Goal: Task Accomplishment & Management: Complete application form

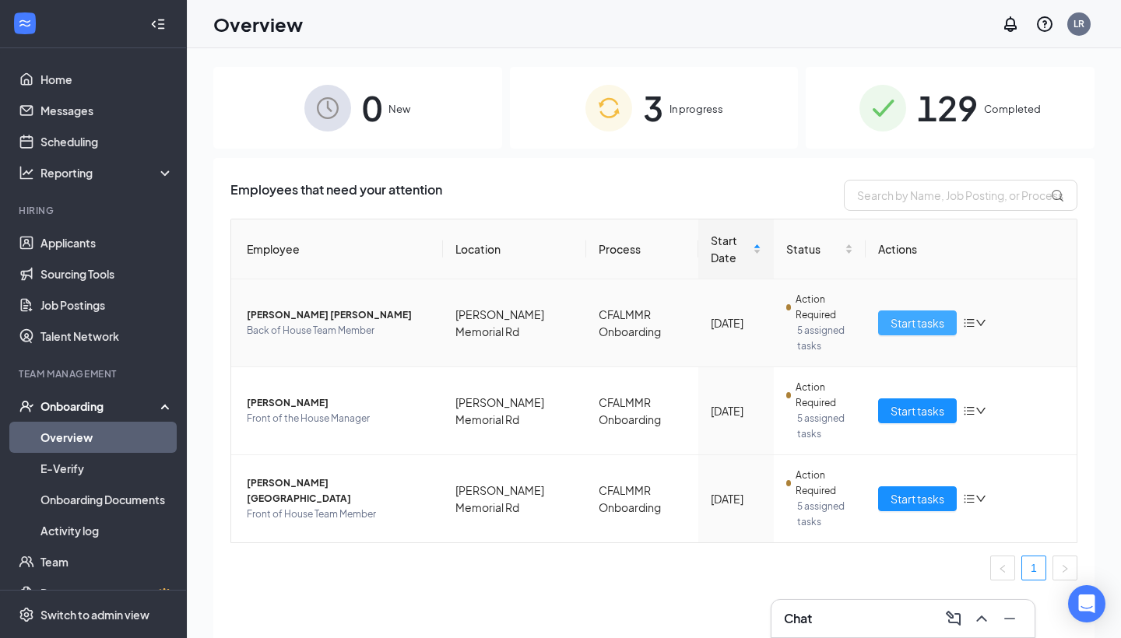
click at [891, 322] on span "Start tasks" at bounding box center [918, 323] width 54 height 17
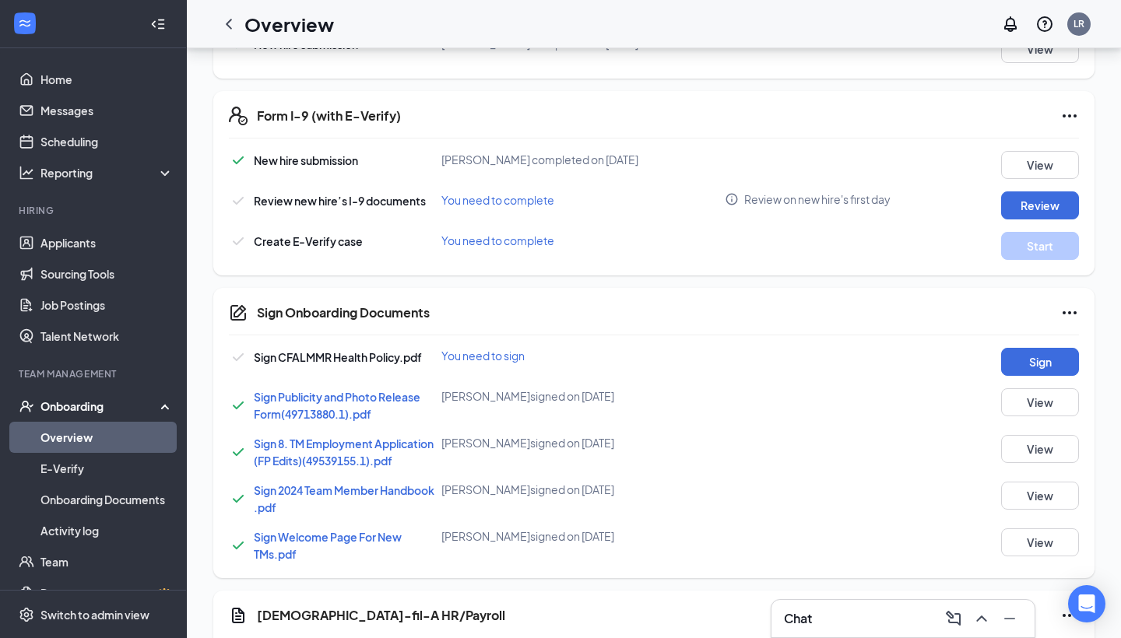
scroll to position [541, 0]
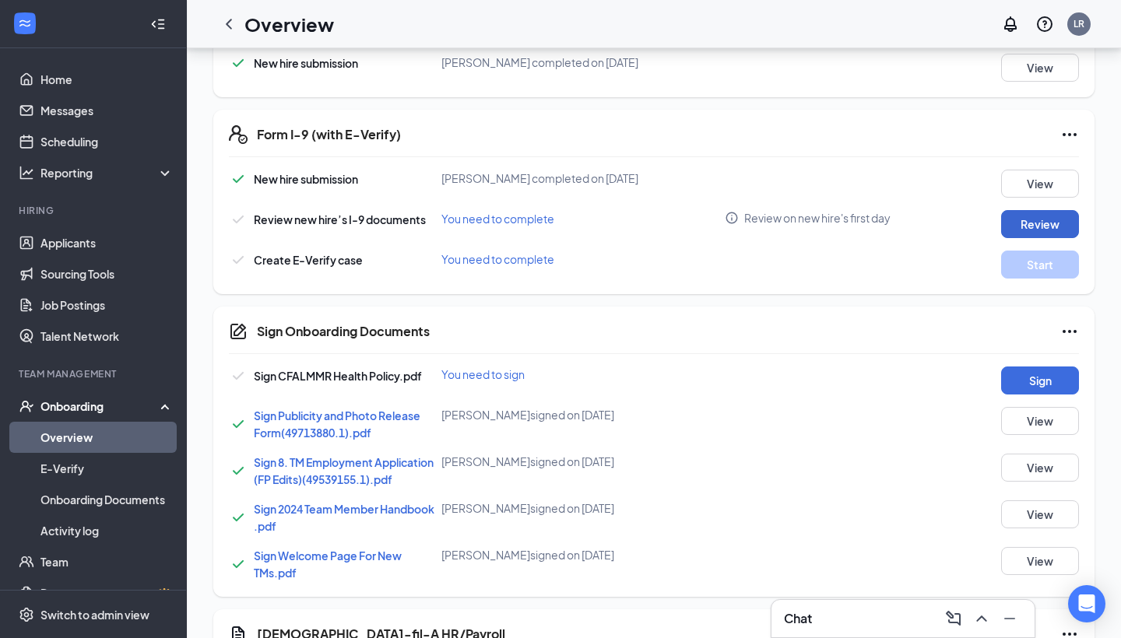
click at [1038, 220] on button "Review" at bounding box center [1040, 224] width 78 height 28
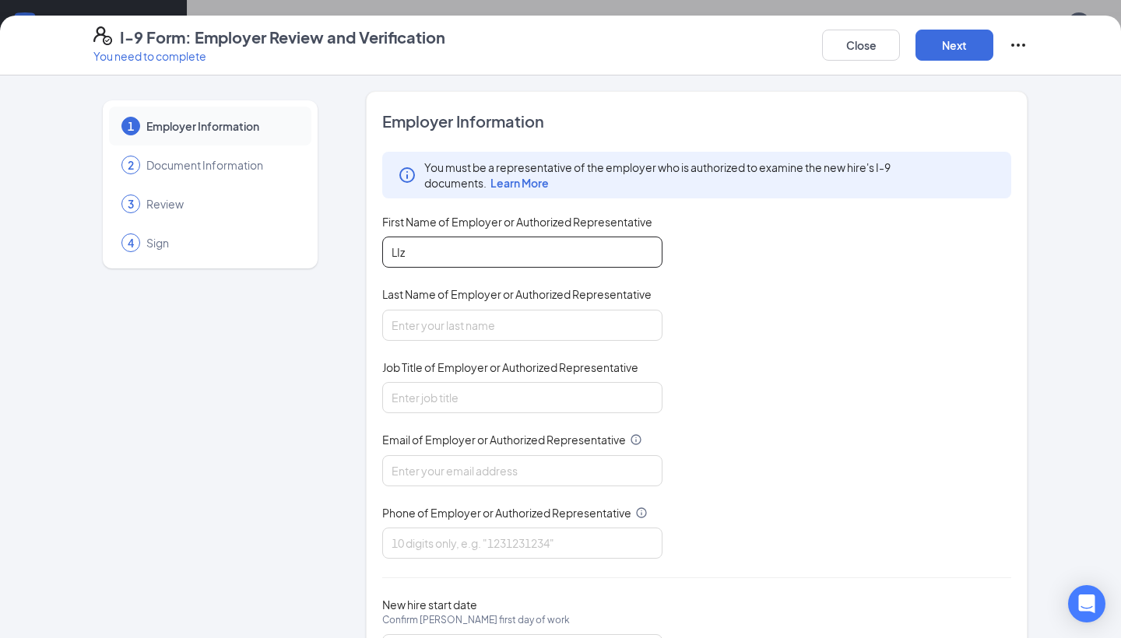
type input "LIz"
type input "[PERSON_NAME]"
type input "HR Director"
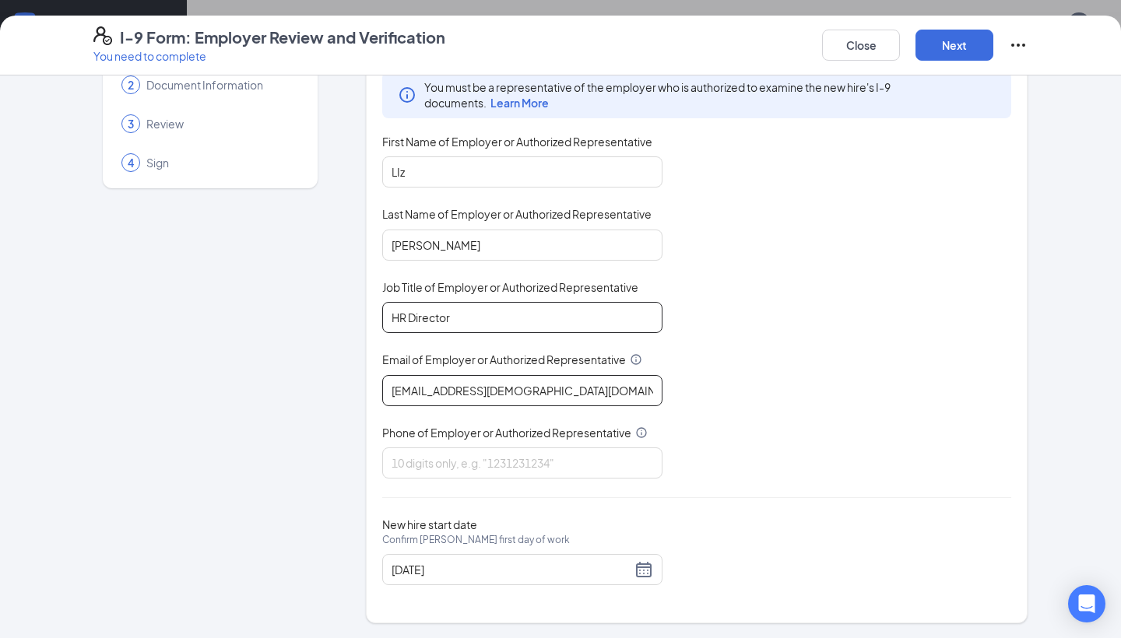
scroll to position [79, 0]
type input "[EMAIL_ADDRESS][DEMOGRAPHIC_DATA][DOMAIN_NAME]"
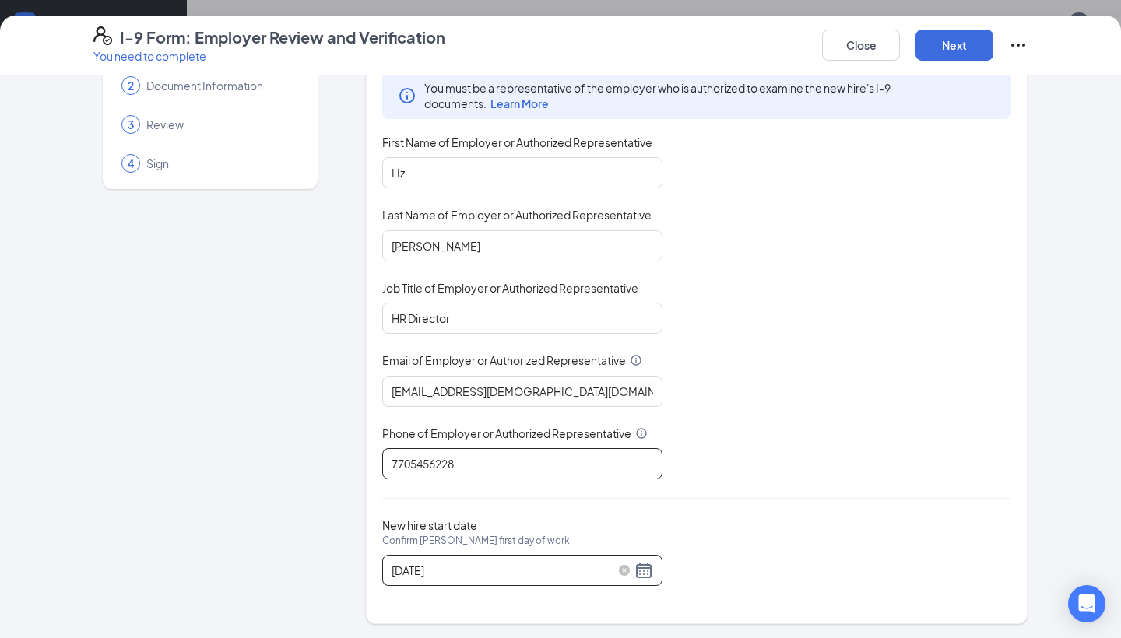
type input "7705456228"
click at [647, 569] on div "[DATE]" at bounding box center [523, 570] width 262 height 19
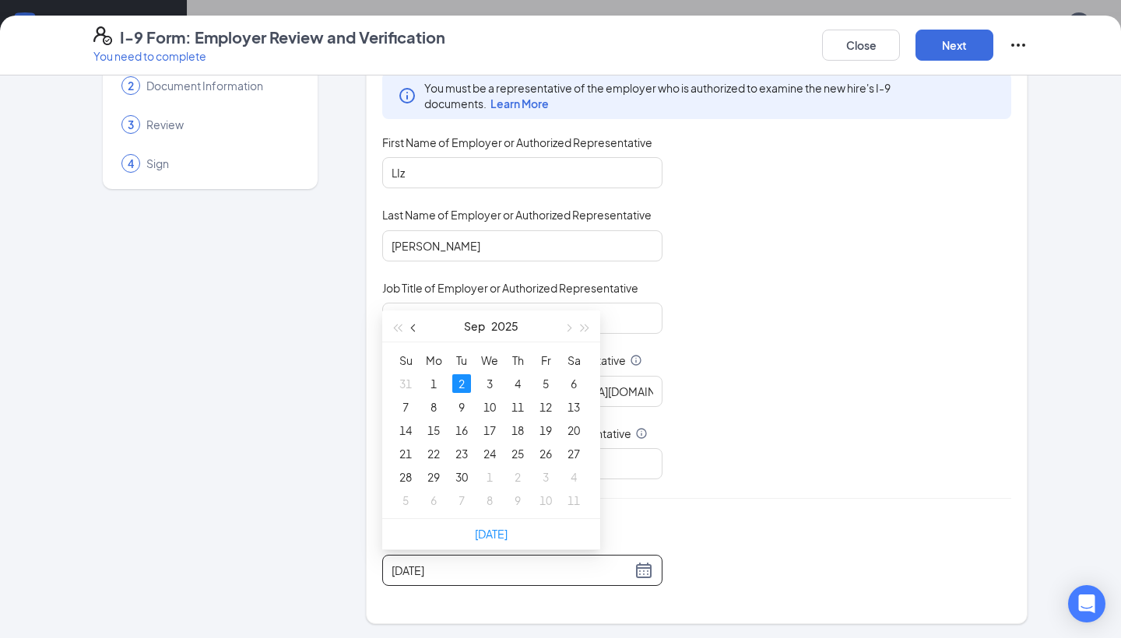
click at [419, 329] on button "button" at bounding box center [414, 326] width 17 height 31
type input "[DATE]"
click at [490, 473] on div "27" at bounding box center [489, 477] width 19 height 19
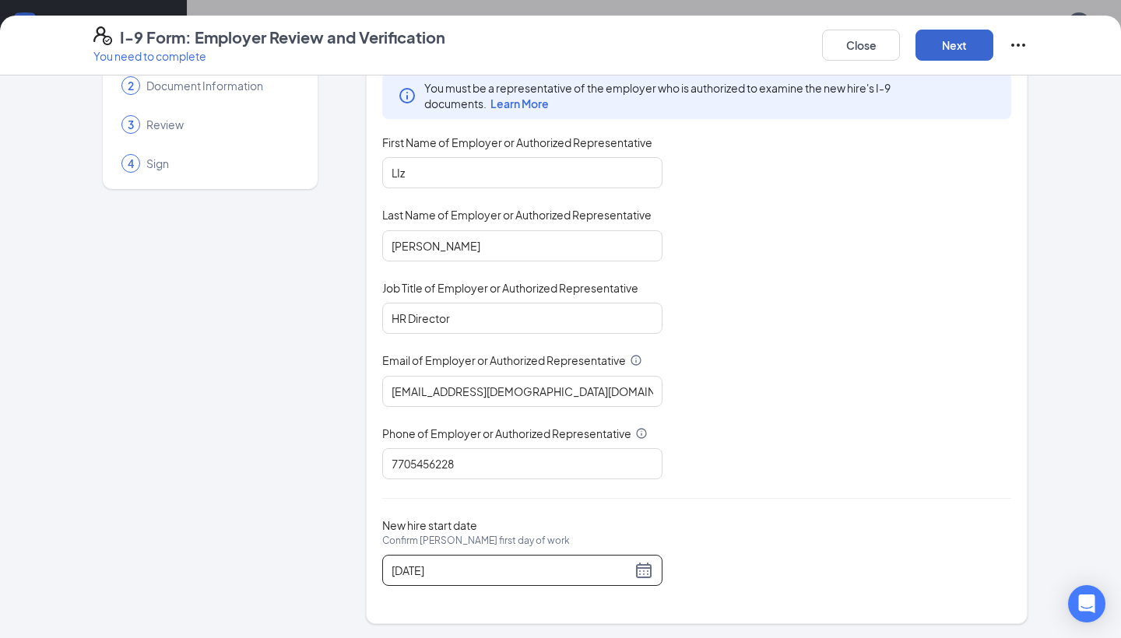
click at [967, 46] on button "Next" at bounding box center [955, 45] width 78 height 31
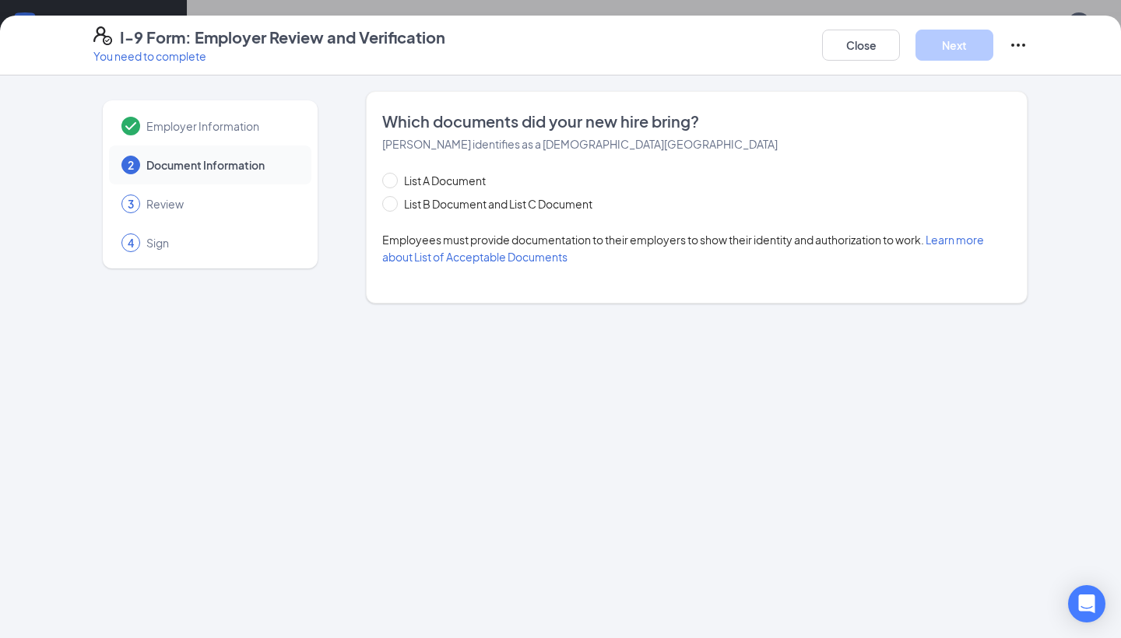
scroll to position [0, 0]
click at [392, 213] on div "List A Document List B Document and List C Document Employees must provide docu…" at bounding box center [696, 218] width 629 height 93
click at [392, 206] on input "List B Document and List C Document" at bounding box center [387, 201] width 11 height 11
radio input "true"
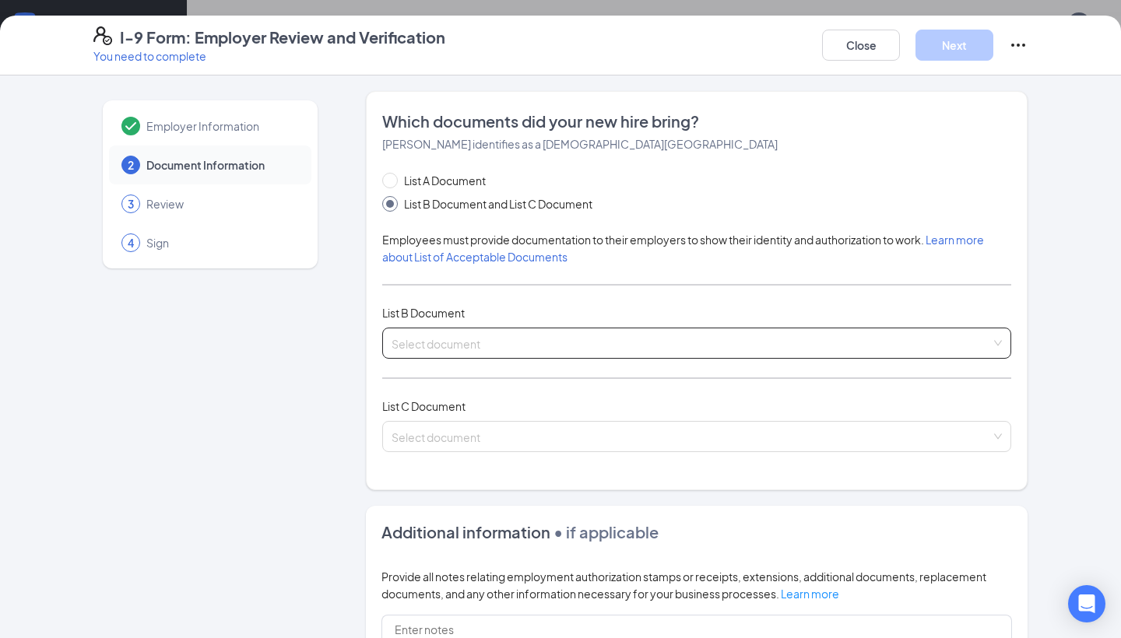
click at [428, 339] on input "search" at bounding box center [692, 340] width 600 height 23
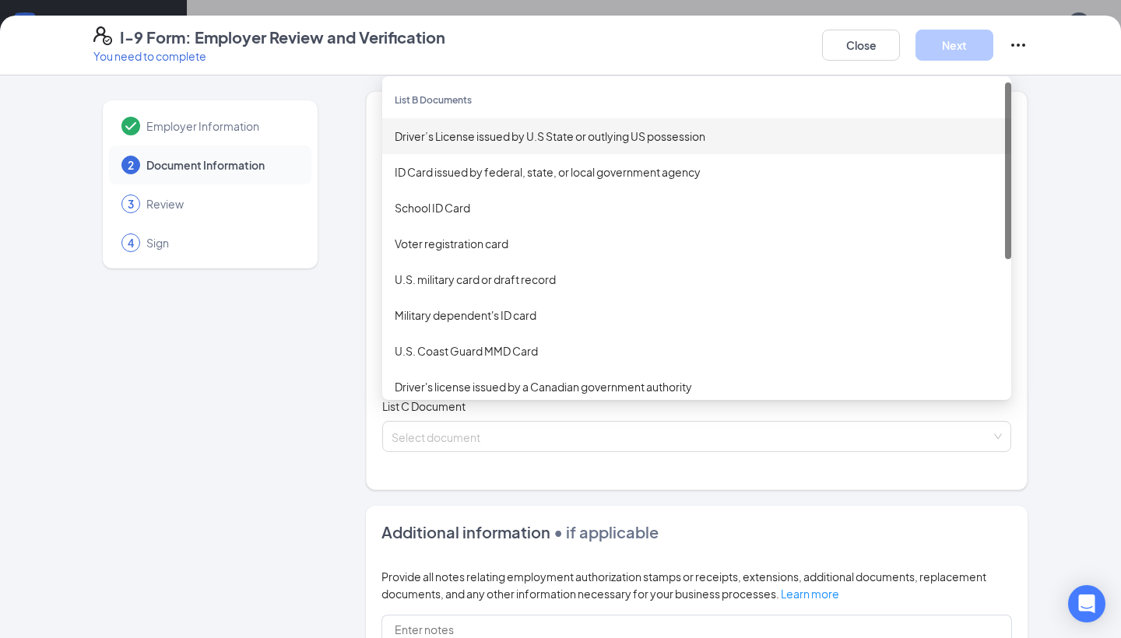
click at [476, 140] on div "Driver’s License issued by U.S State or outlying US possession" at bounding box center [697, 136] width 604 height 17
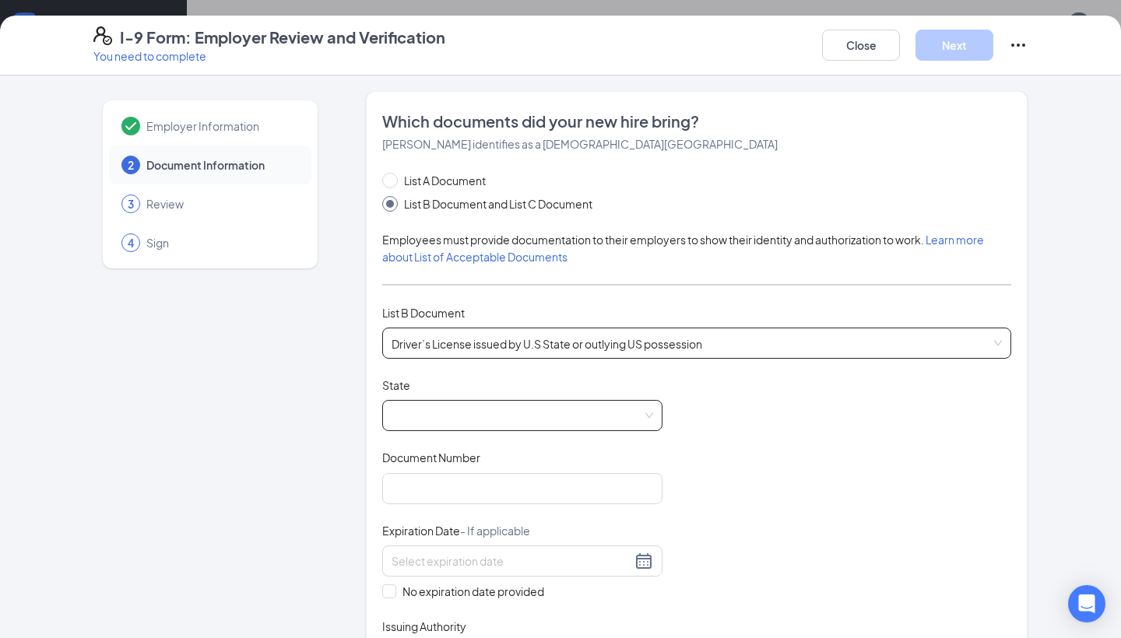
click at [426, 411] on span at bounding box center [523, 416] width 262 height 30
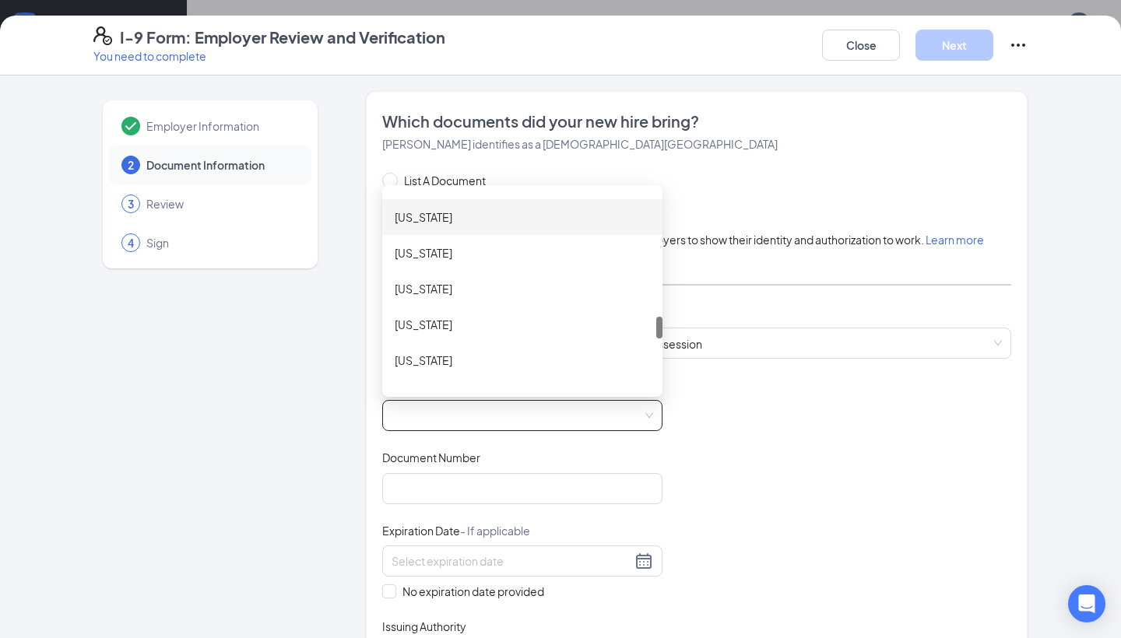
scroll to position [1141, 0]
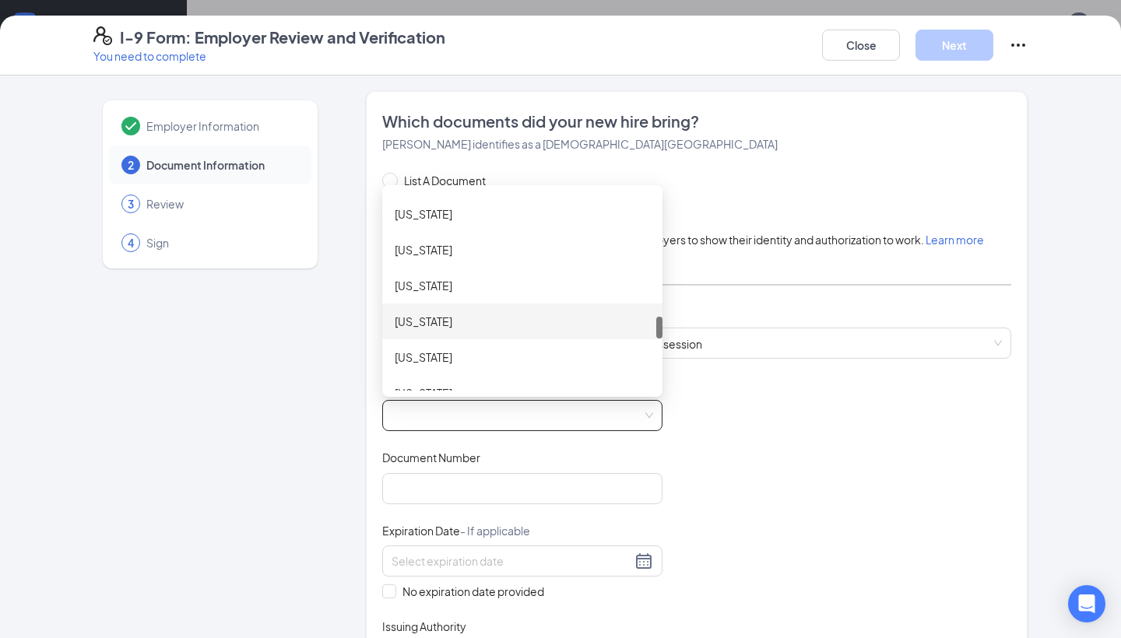
click at [458, 324] on div "[US_STATE]" at bounding box center [522, 321] width 255 height 17
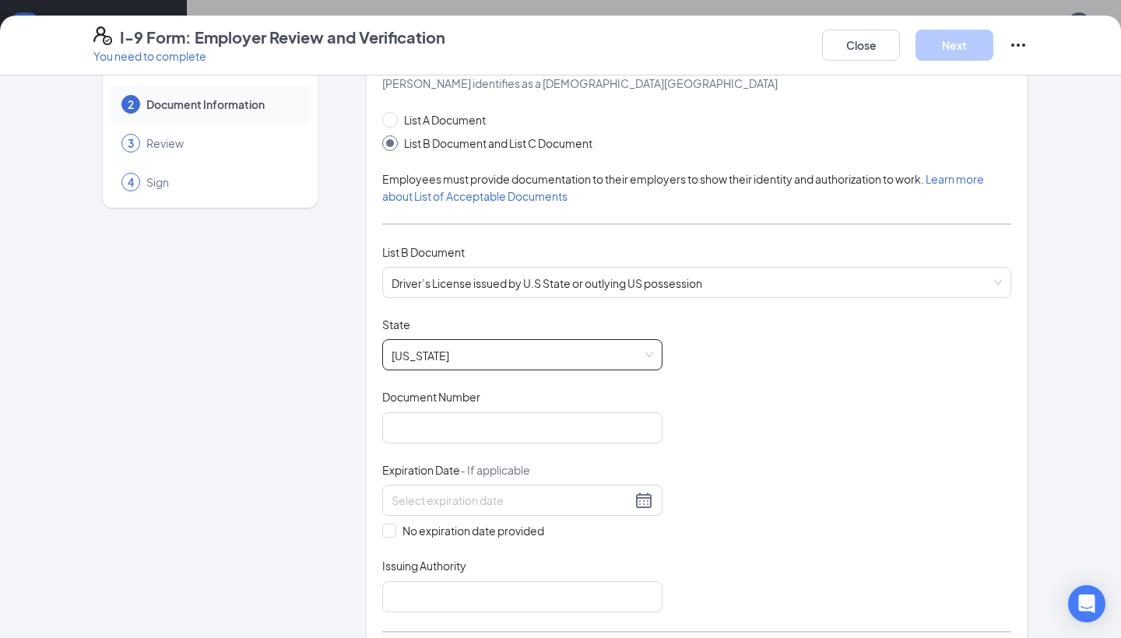
scroll to position [64, 0]
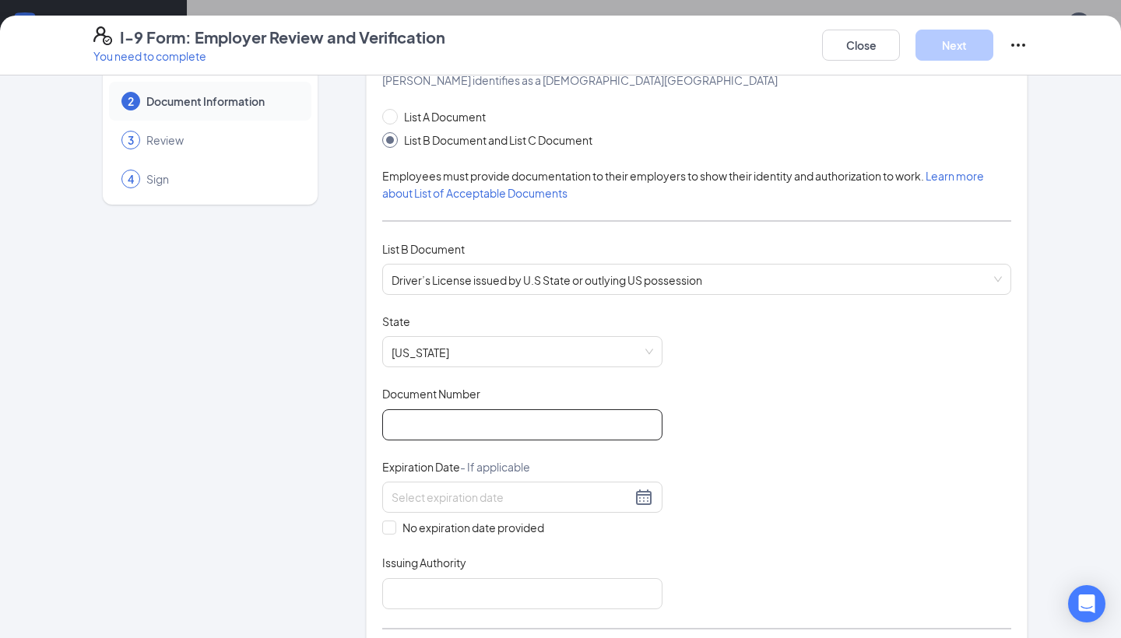
click at [502, 430] on input "Document Number" at bounding box center [522, 425] width 280 height 31
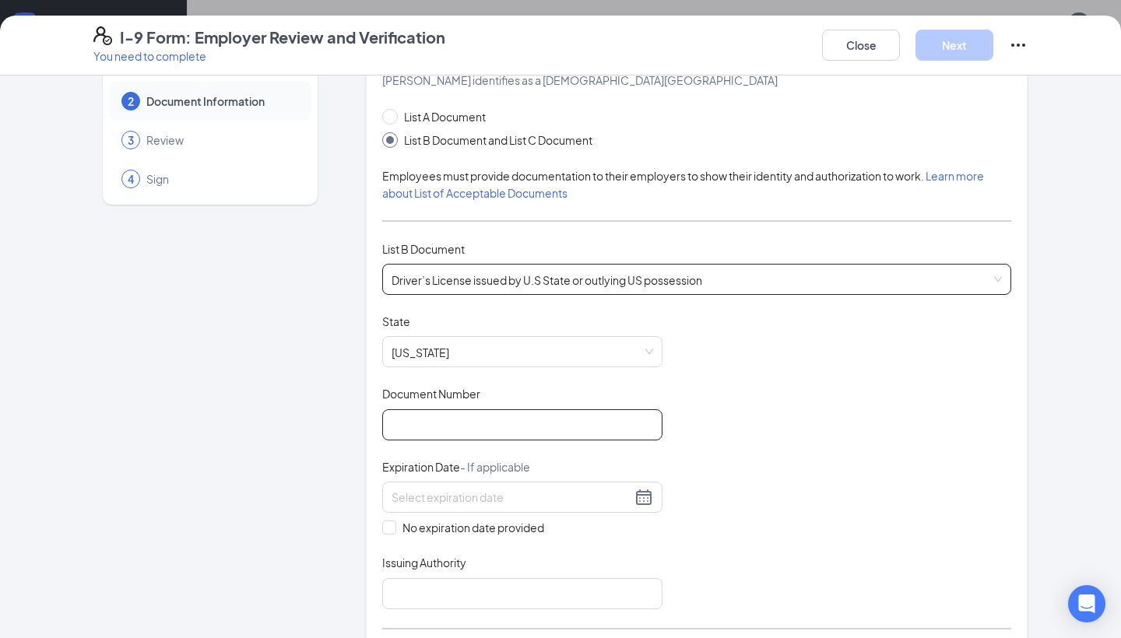
click at [536, 284] on span "Driver’s License issued by U.S State or outlying US possession" at bounding box center [697, 280] width 610 height 30
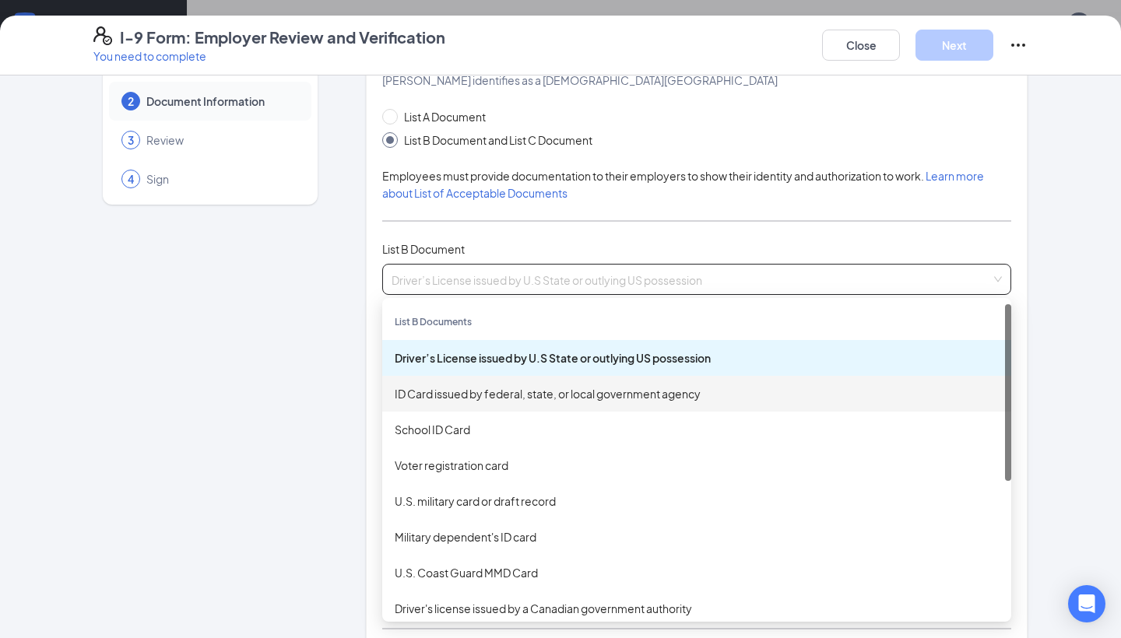
click at [508, 396] on div "ID Card issued by federal, state, or local government agency" at bounding box center [697, 393] width 604 height 17
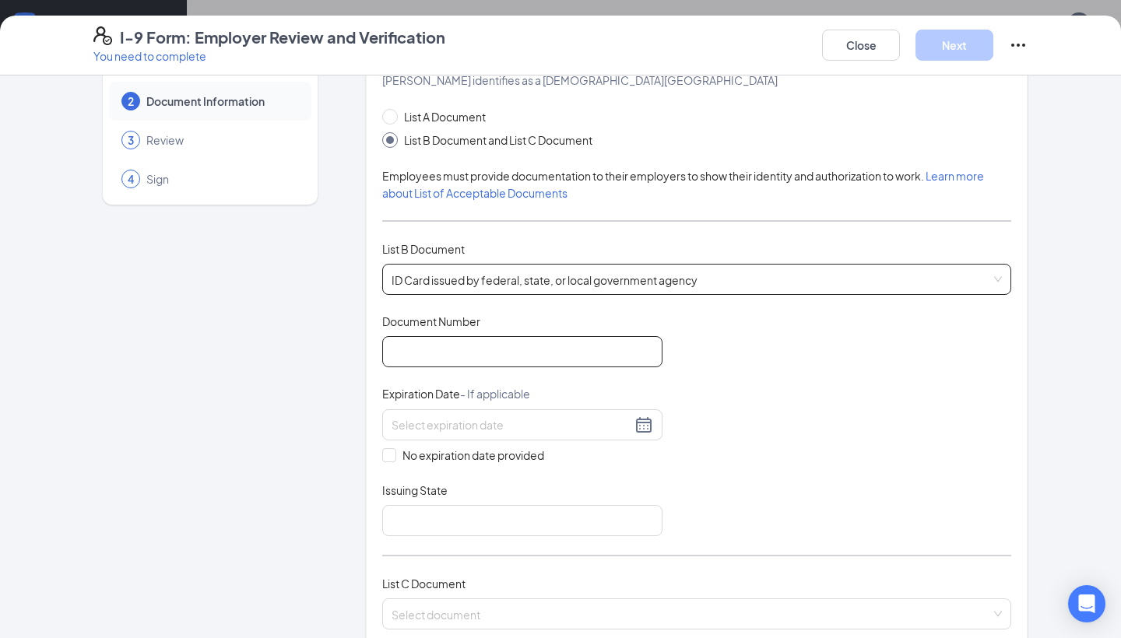
click at [496, 353] on input "Document Number" at bounding box center [522, 351] width 280 height 31
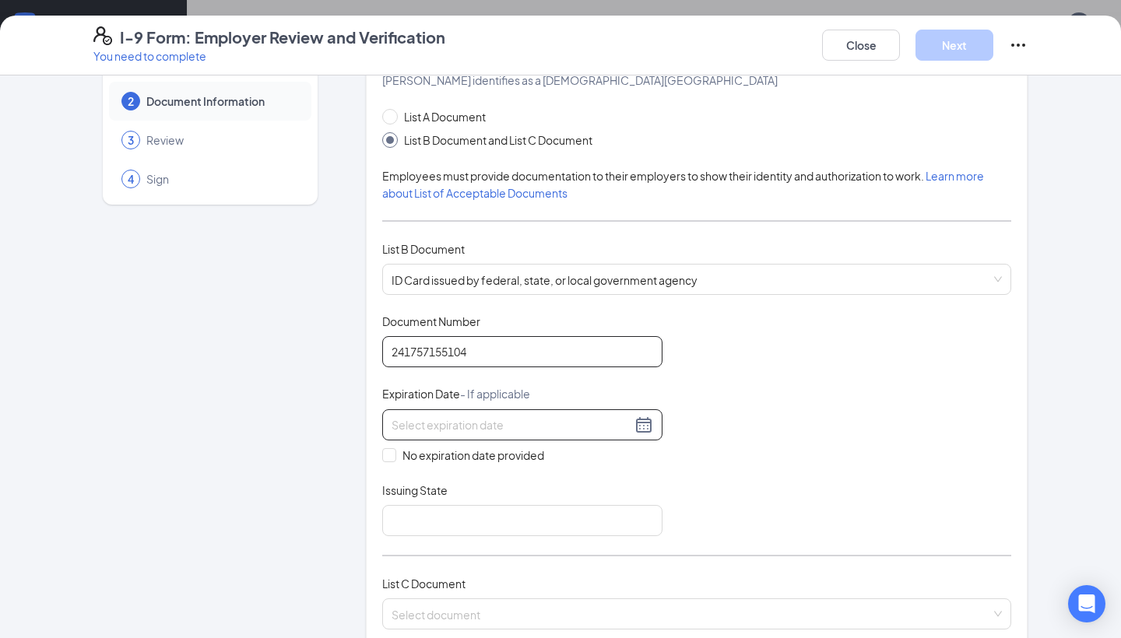
type input "241757155104"
click at [524, 424] on input at bounding box center [512, 425] width 240 height 17
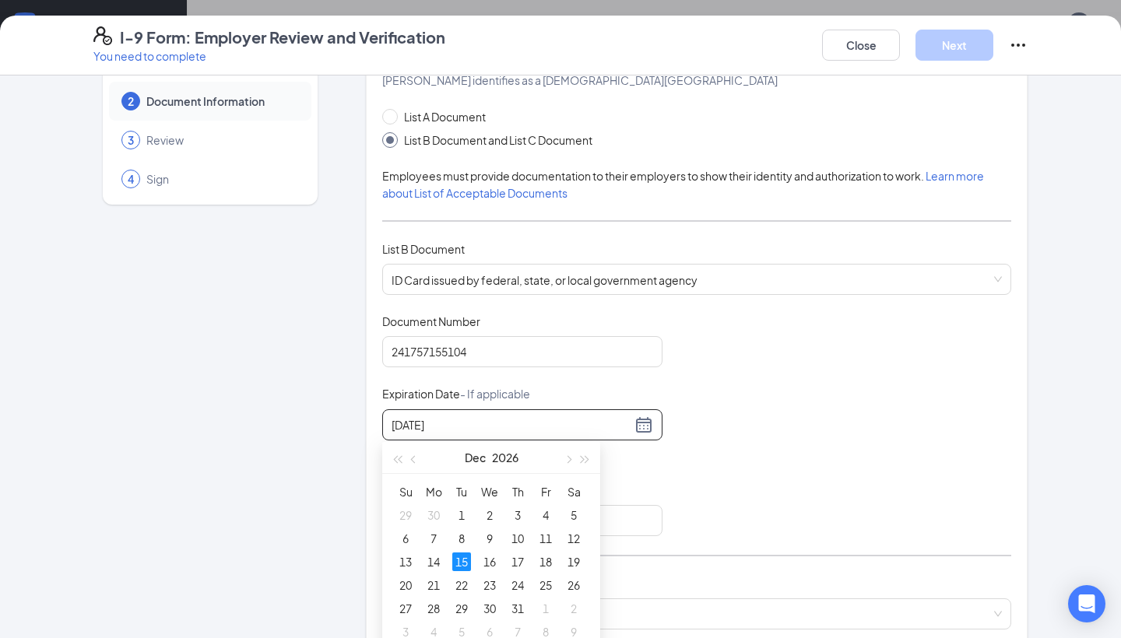
type input "[DATE]"
click at [463, 564] on div "15" at bounding box center [461, 562] width 19 height 19
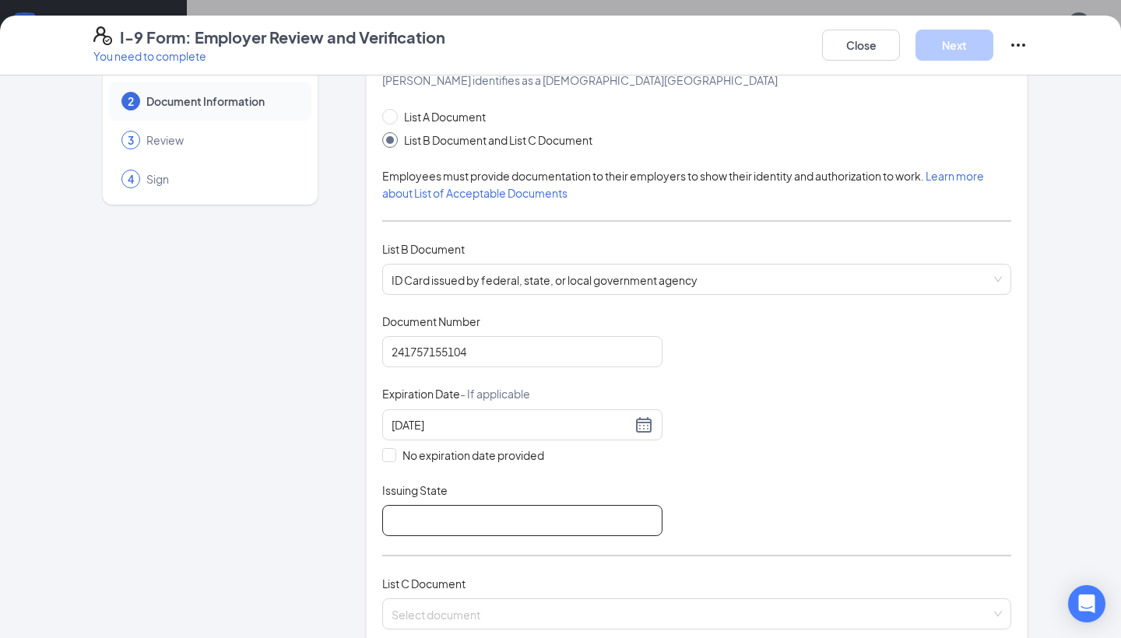
type input "n"
type input "NC"
click at [736, 413] on div "Document Title ID Card issued by federal, state, or local government agency Doc…" at bounding box center [696, 425] width 629 height 223
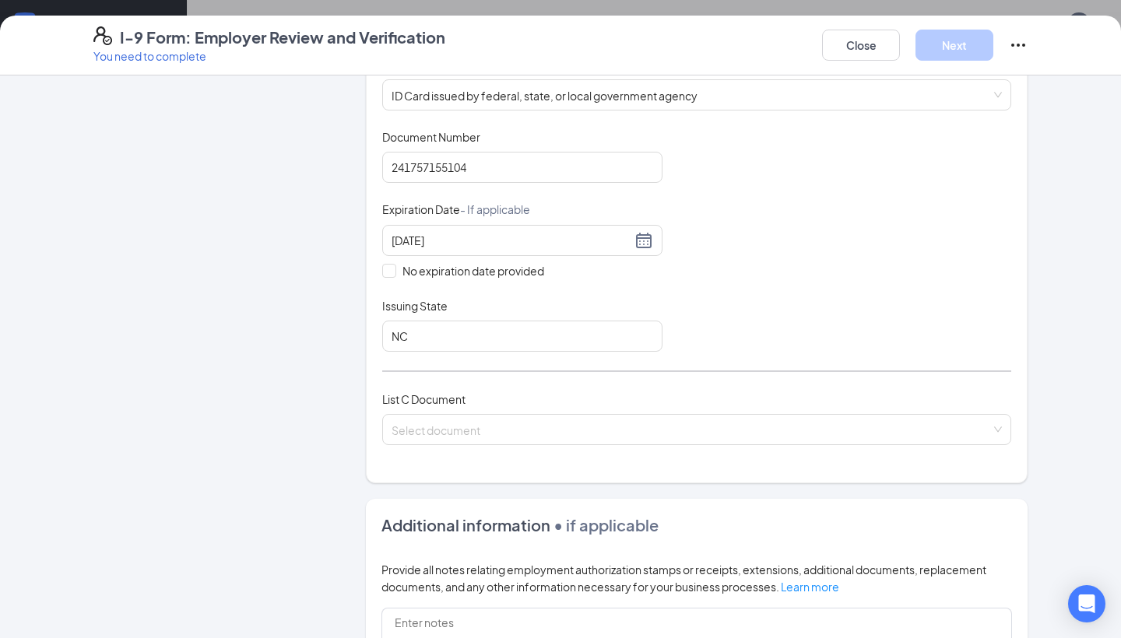
scroll to position [257, 0]
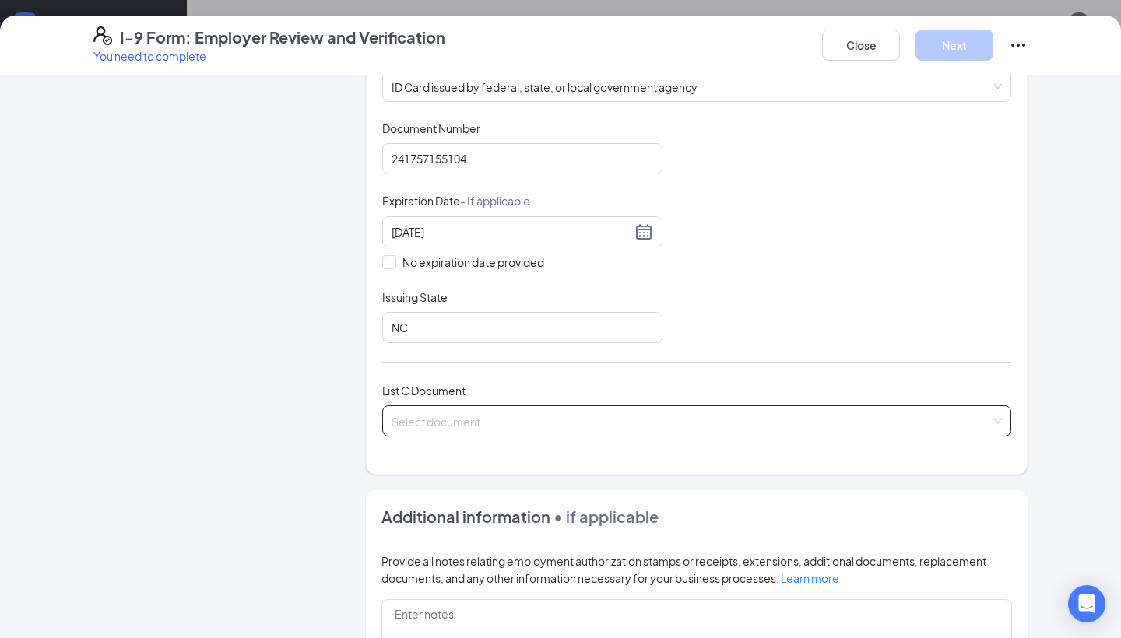
click at [718, 418] on input "search" at bounding box center [692, 417] width 600 height 23
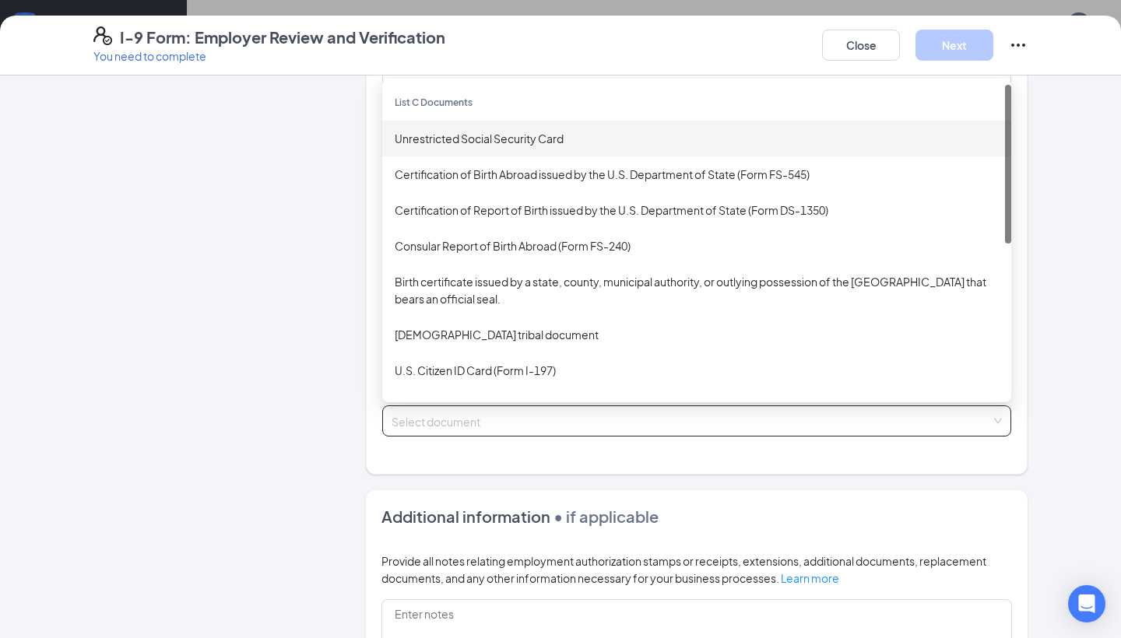
click at [647, 135] on div "Unrestricted Social Security Card" at bounding box center [697, 138] width 604 height 17
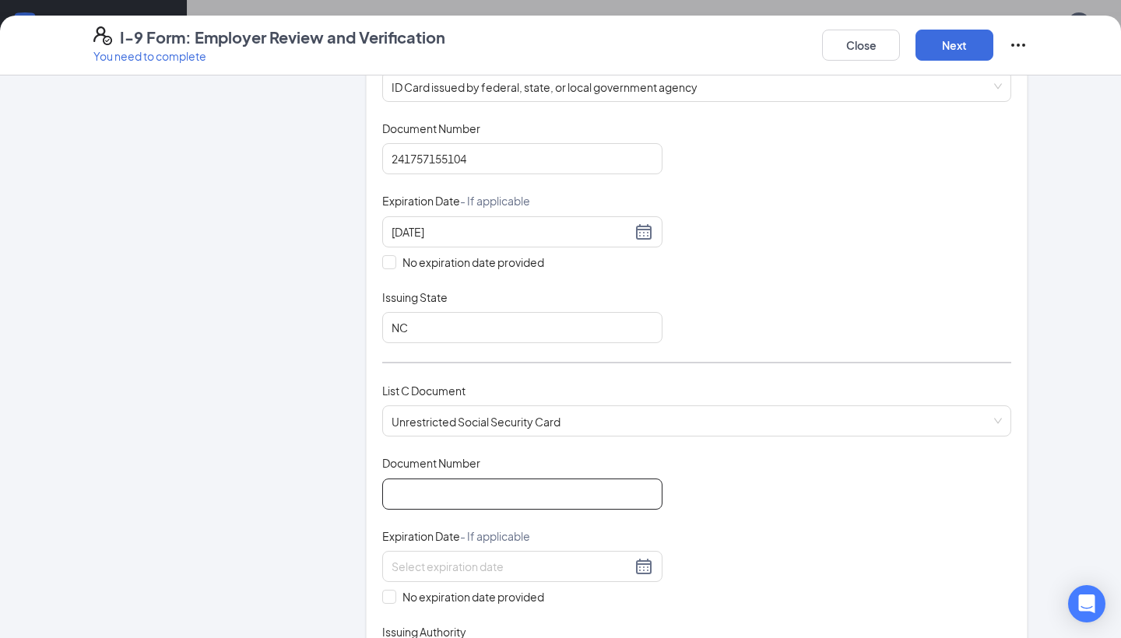
click at [502, 481] on input "Document Number" at bounding box center [522, 494] width 280 height 31
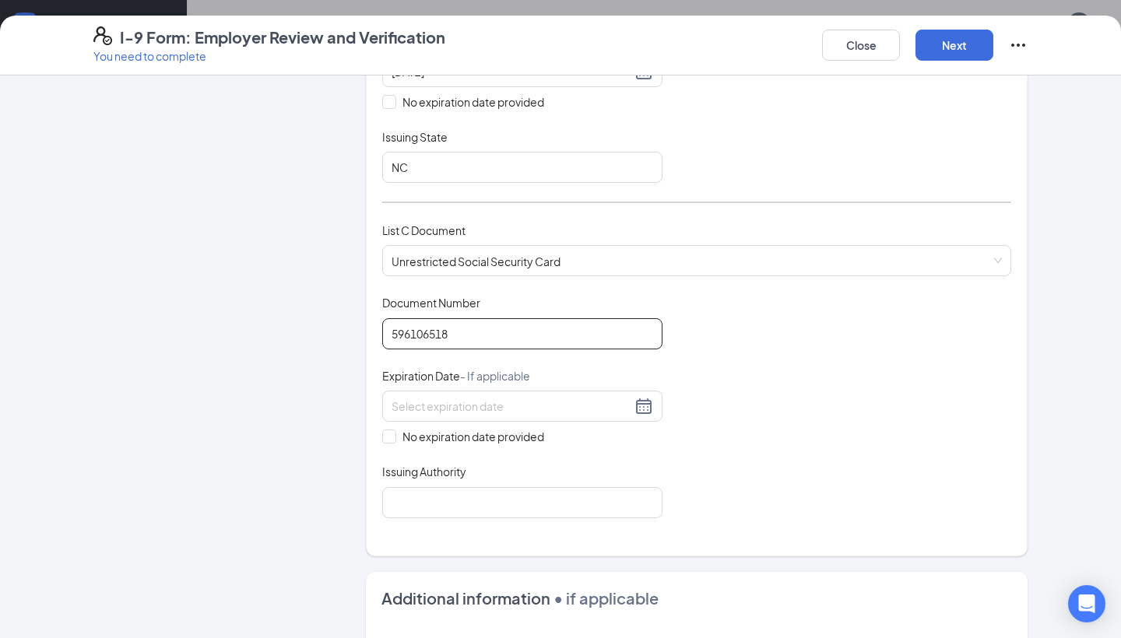
scroll to position [420, 0]
type input "596106518"
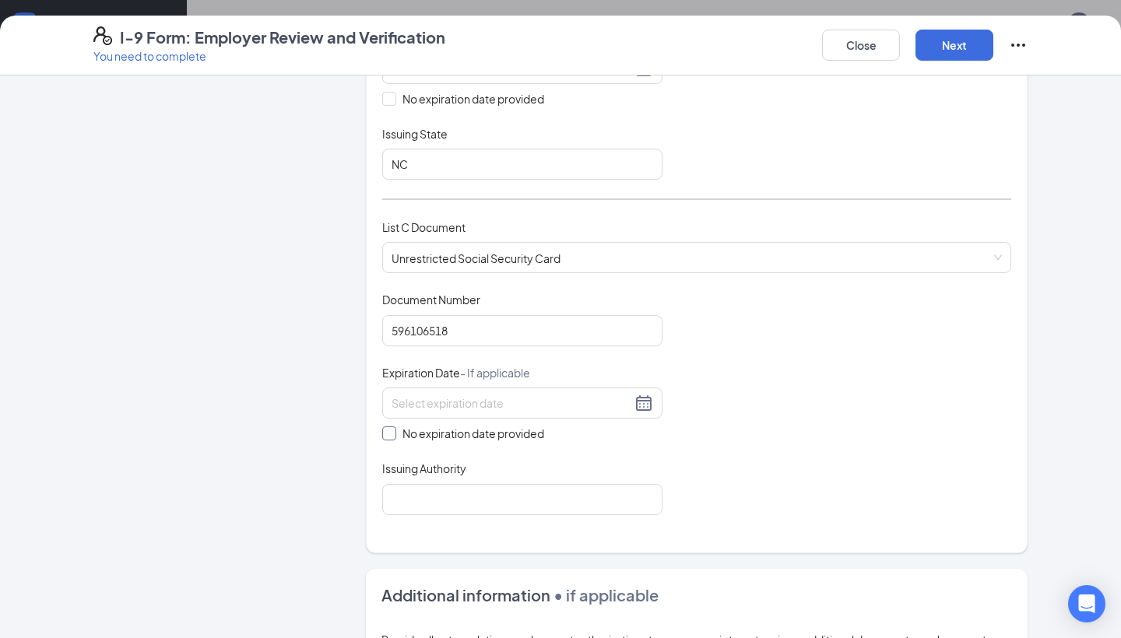
click at [385, 430] on input "No expiration date provided" at bounding box center [387, 432] width 11 height 11
checkbox input "true"
click at [396, 487] on input "Issuing Authority" at bounding box center [522, 502] width 280 height 31
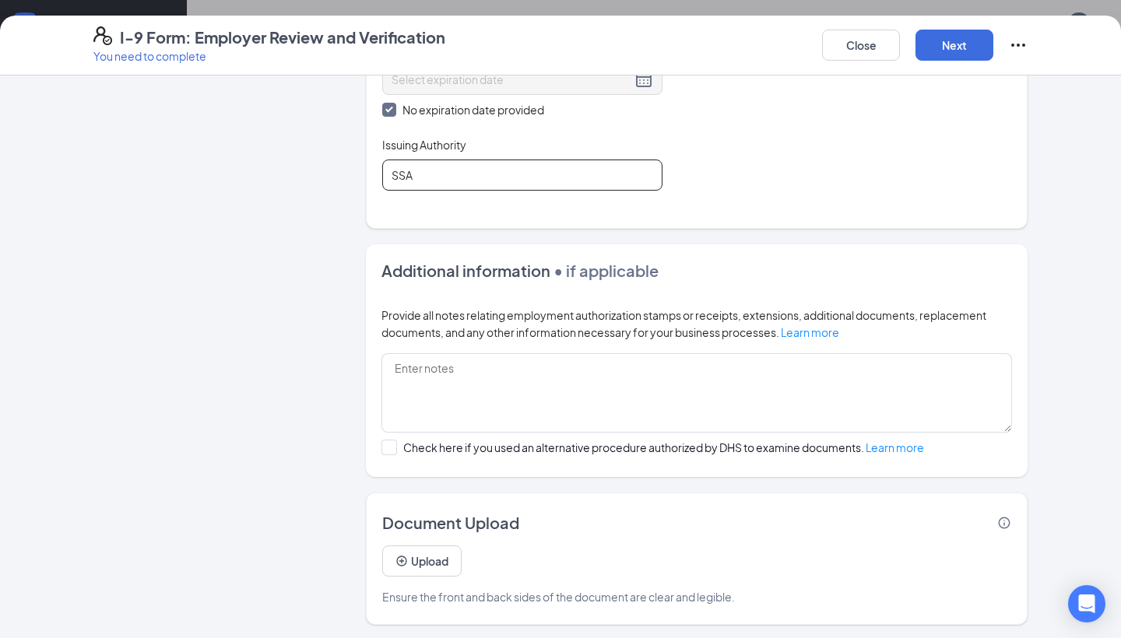
scroll to position [747, 0]
type input "SSA"
click at [960, 37] on button "Next" at bounding box center [955, 45] width 78 height 31
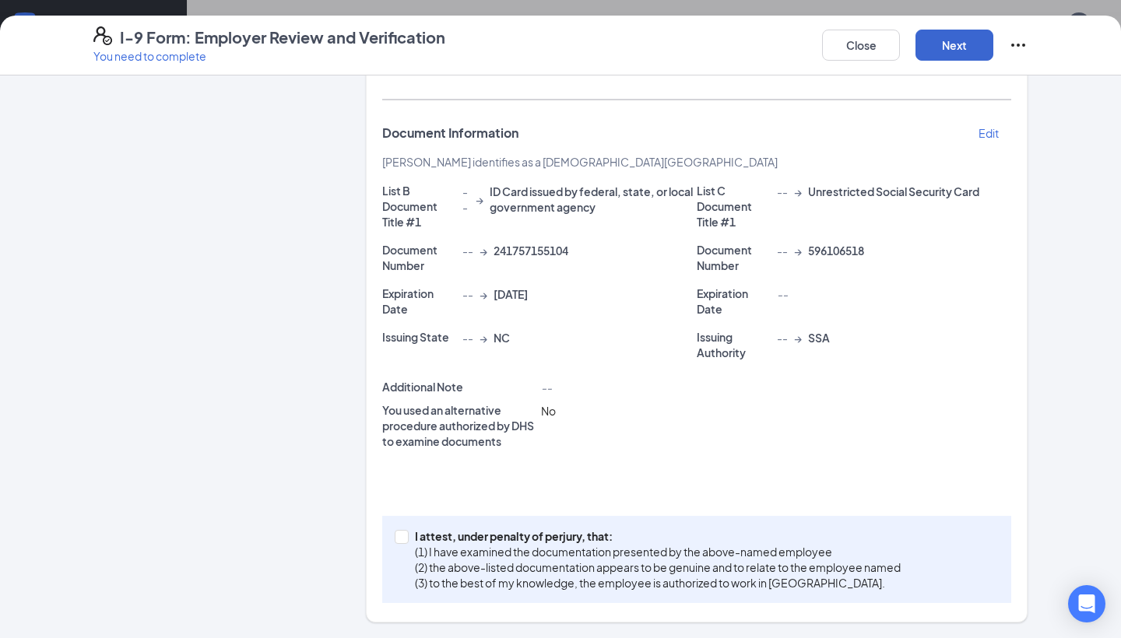
scroll to position [301, 0]
click at [398, 536] on input "I attest, under penalty of [PERSON_NAME], that: (1) I have examined the documen…" at bounding box center [400, 536] width 11 height 11
checkbox input "true"
click at [944, 40] on button "Next" at bounding box center [955, 45] width 78 height 31
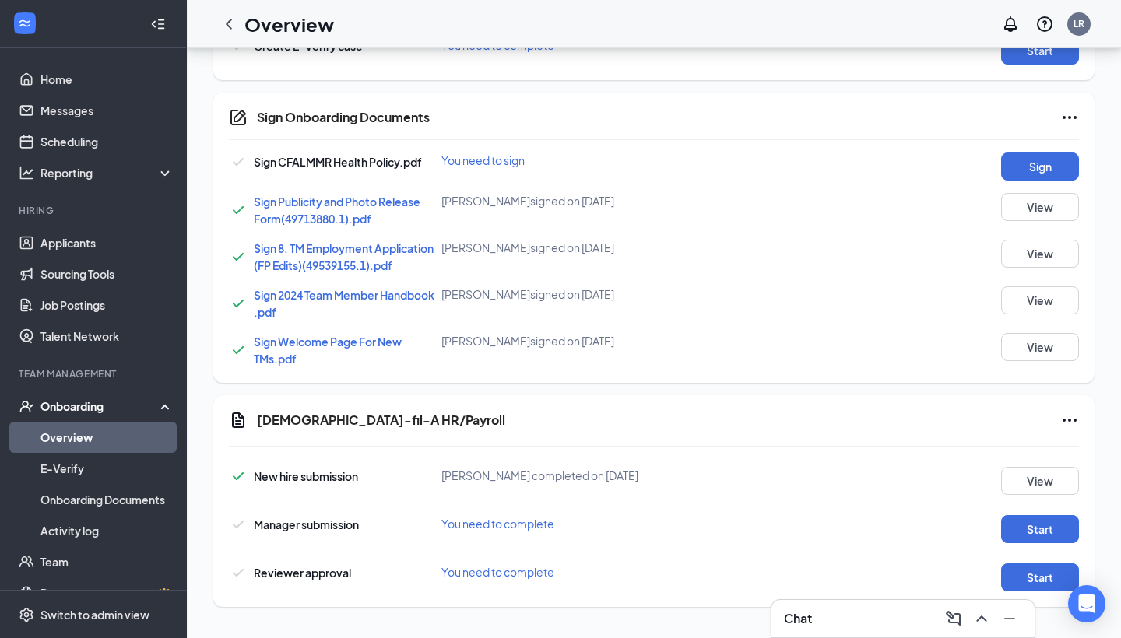
scroll to position [275, 0]
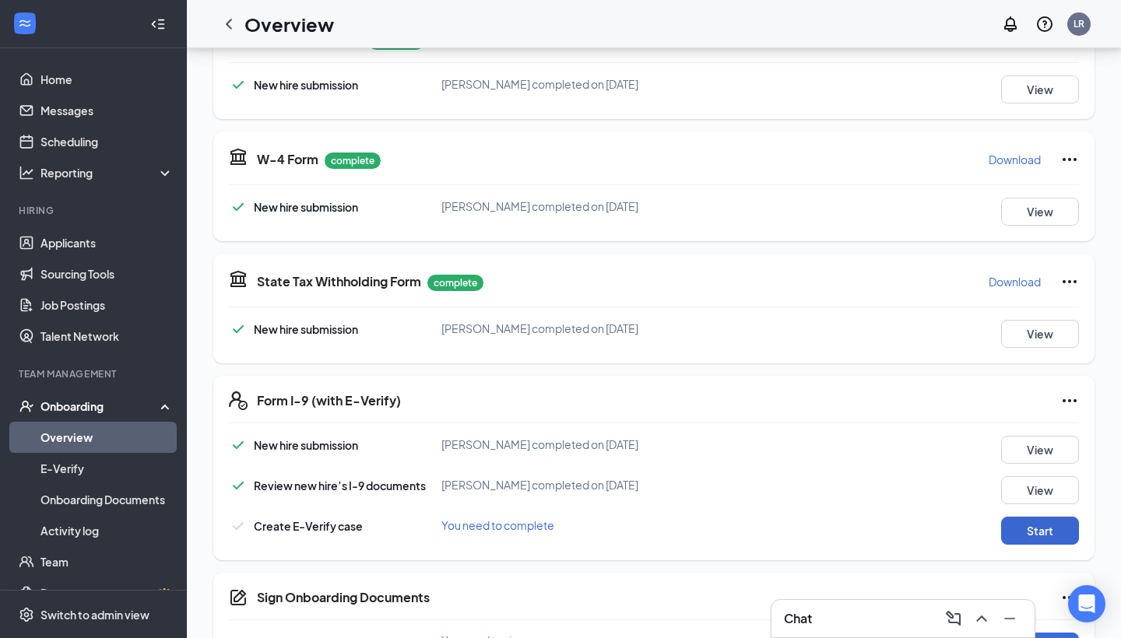
click at [1012, 531] on button "Start" at bounding box center [1040, 531] width 78 height 28
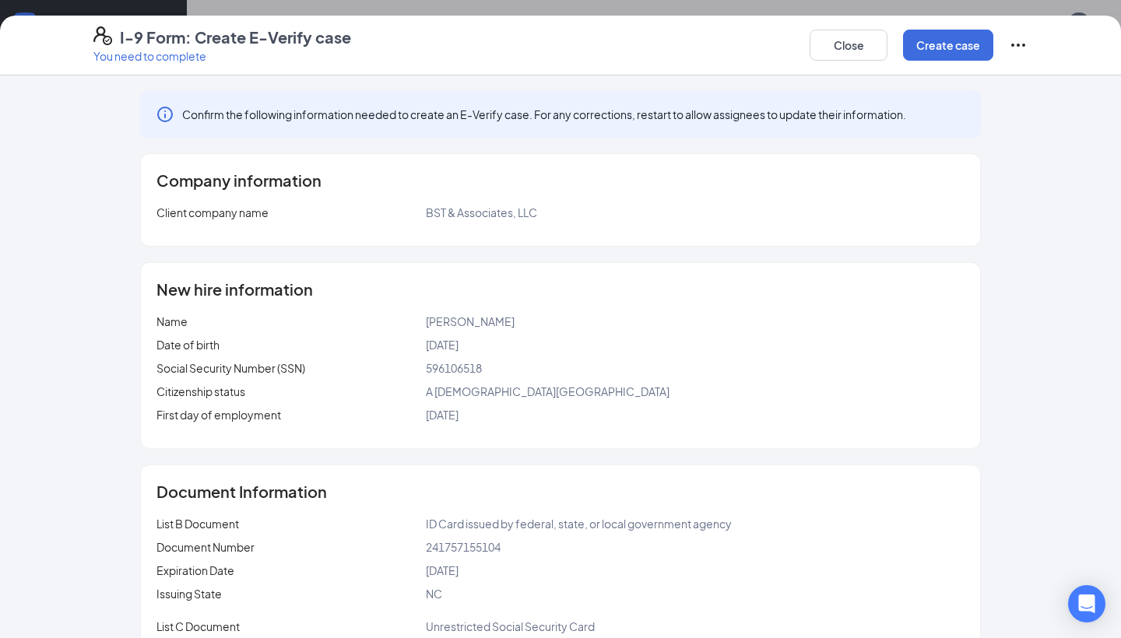
scroll to position [8, 0]
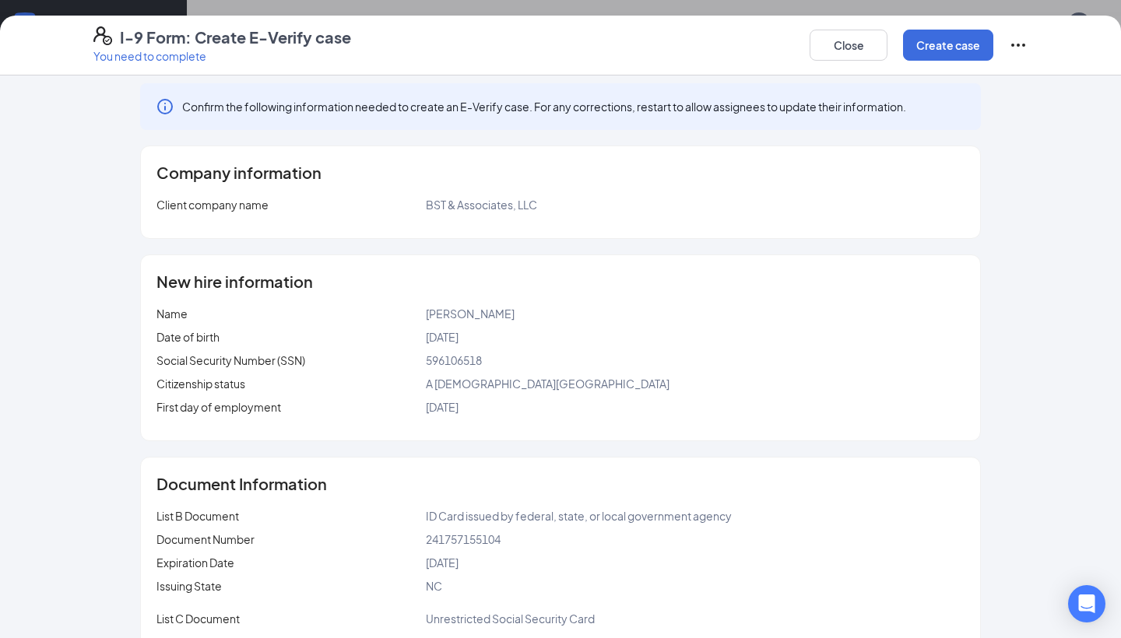
click at [1014, 53] on icon "Ellipses" at bounding box center [1018, 45] width 19 height 19
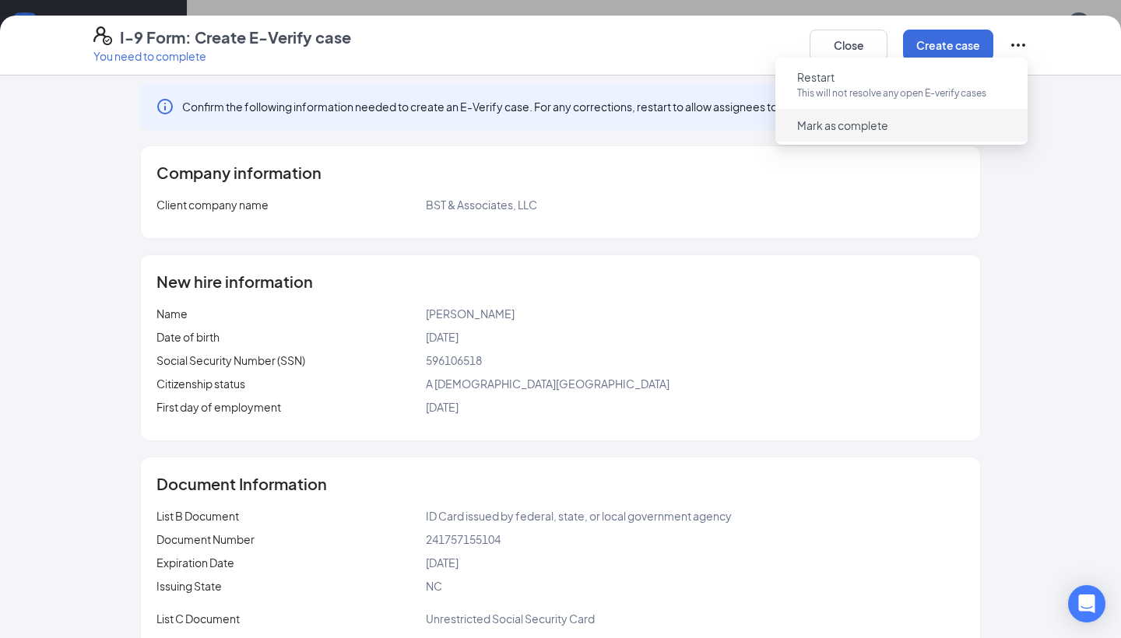
click at [854, 135] on button "Mark as complete" at bounding box center [843, 125] width 116 height 25
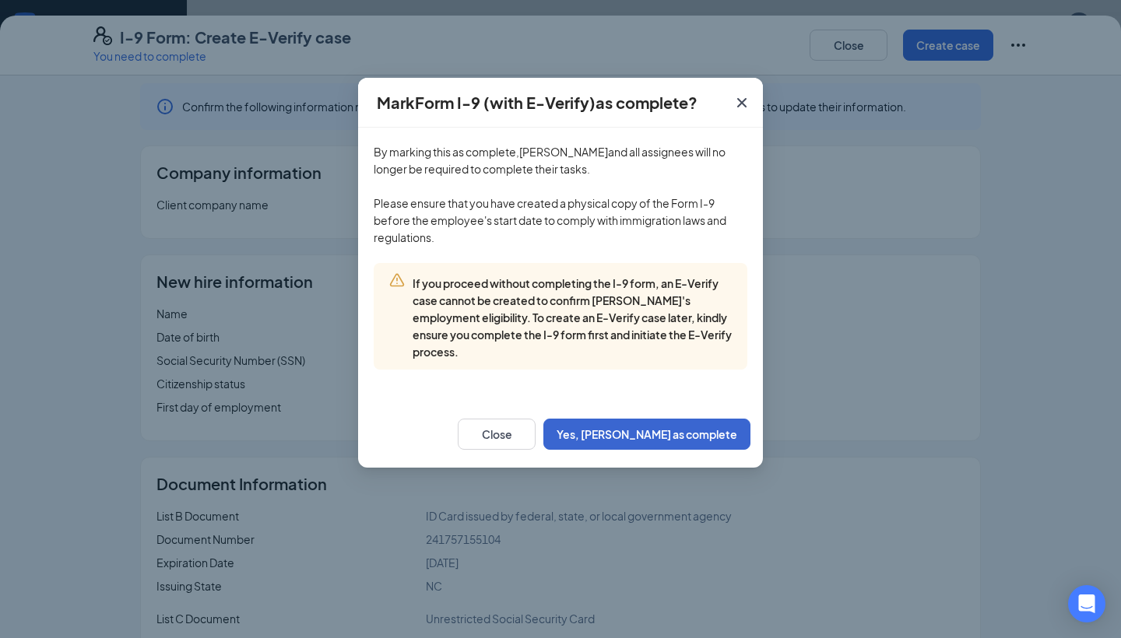
click at [667, 434] on button "Yes, [PERSON_NAME] as complete" at bounding box center [646, 434] width 207 height 31
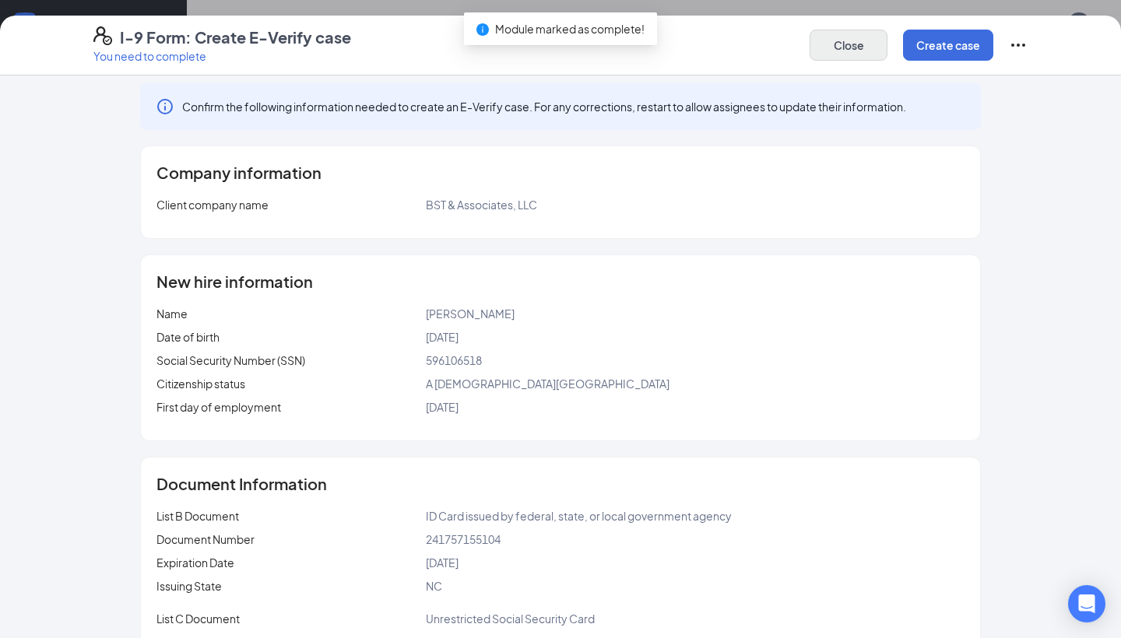
click at [847, 47] on button "Close" at bounding box center [849, 45] width 78 height 31
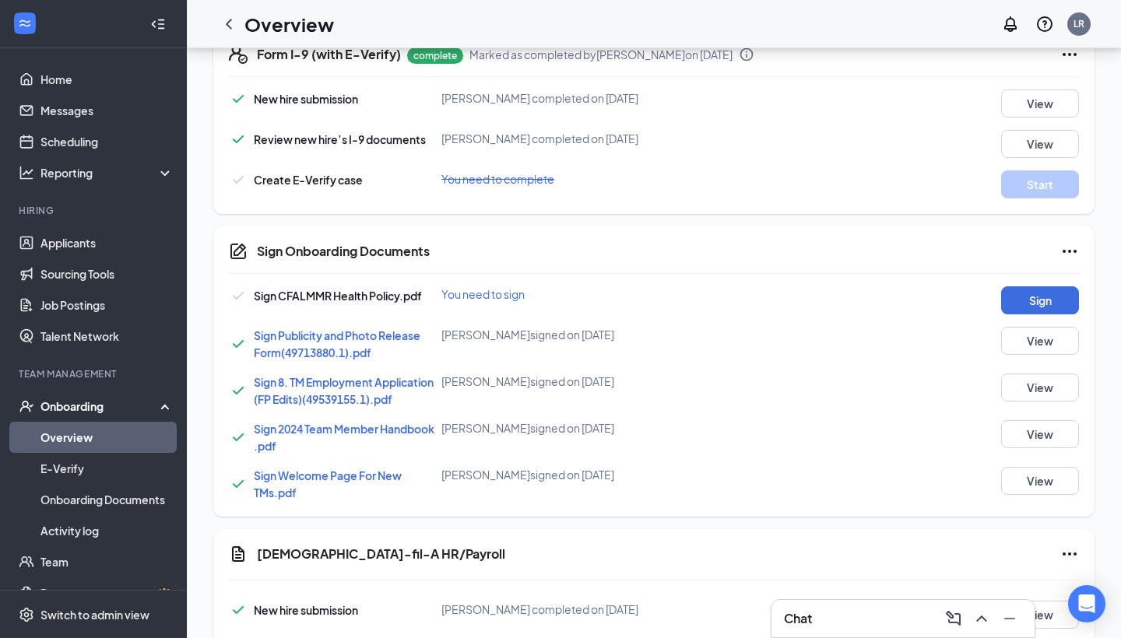
scroll to position [620, 0]
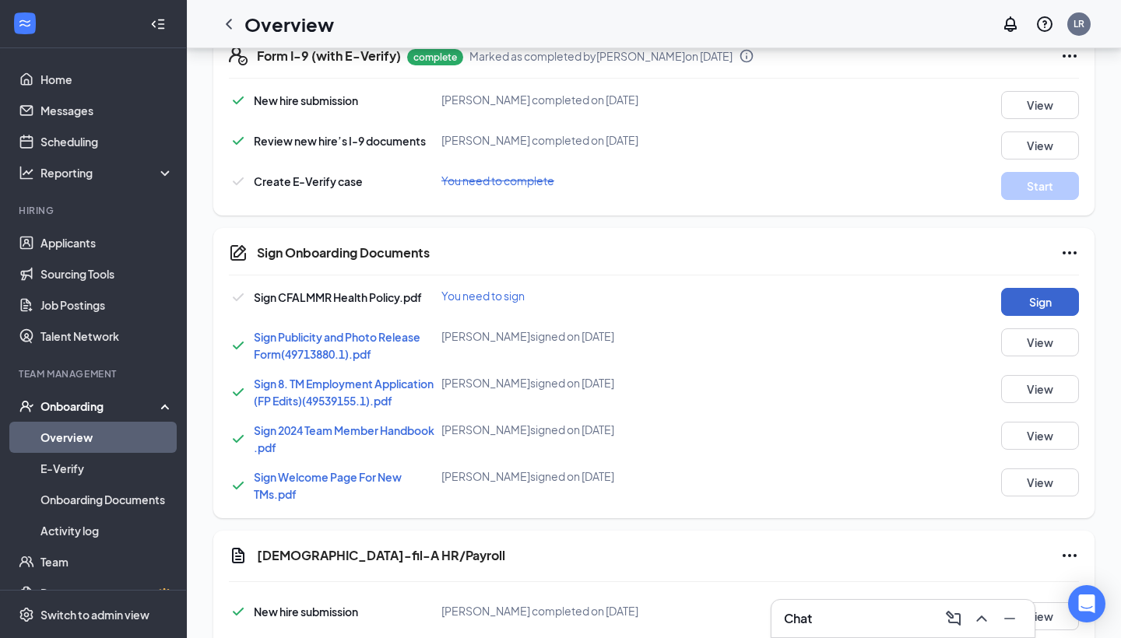
click at [1012, 292] on button "Sign" at bounding box center [1040, 302] width 78 height 28
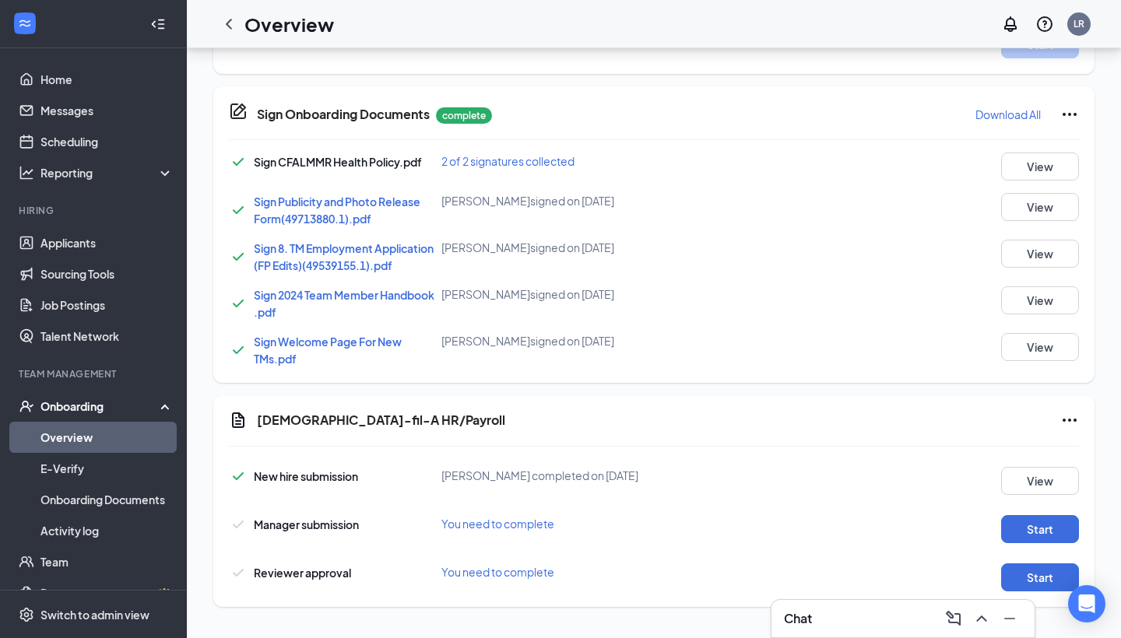
scroll to position [768, 0]
click at [1028, 515] on button "Start" at bounding box center [1040, 529] width 78 height 28
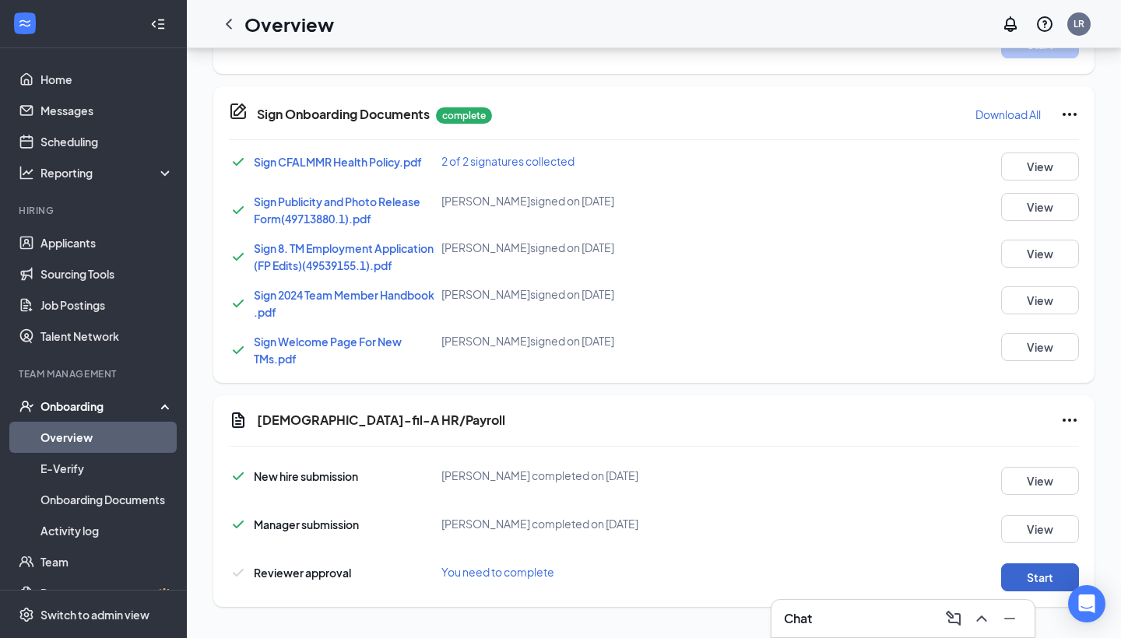
click at [1029, 583] on button "Start" at bounding box center [1040, 578] width 78 height 28
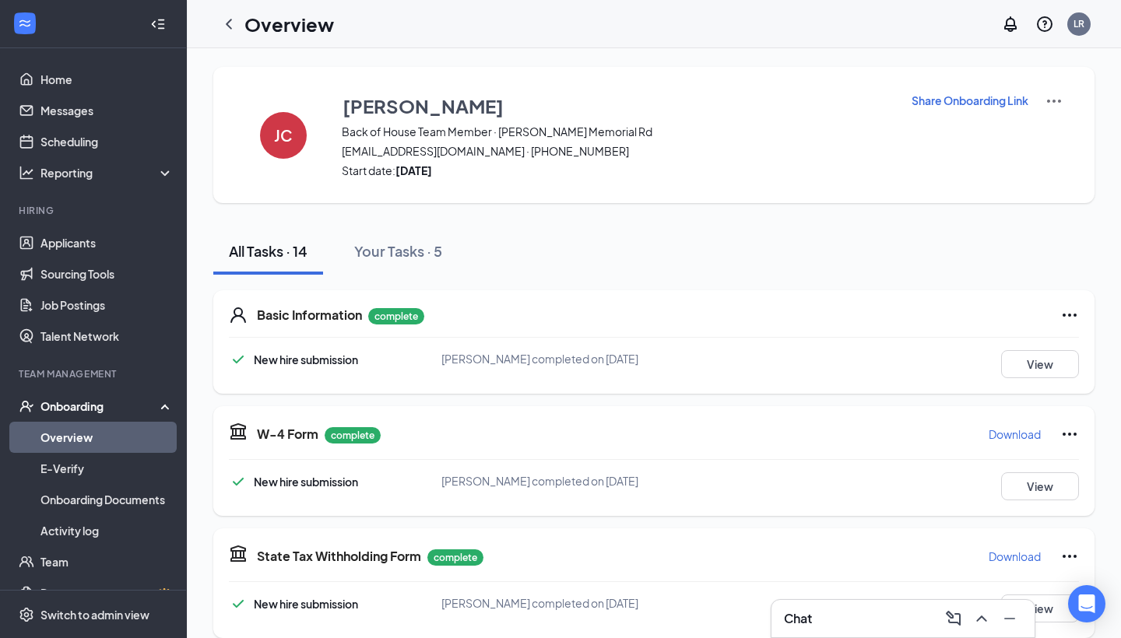
scroll to position [0, 0]
click at [234, 21] on icon "ChevronLeft" at bounding box center [229, 24] width 19 height 19
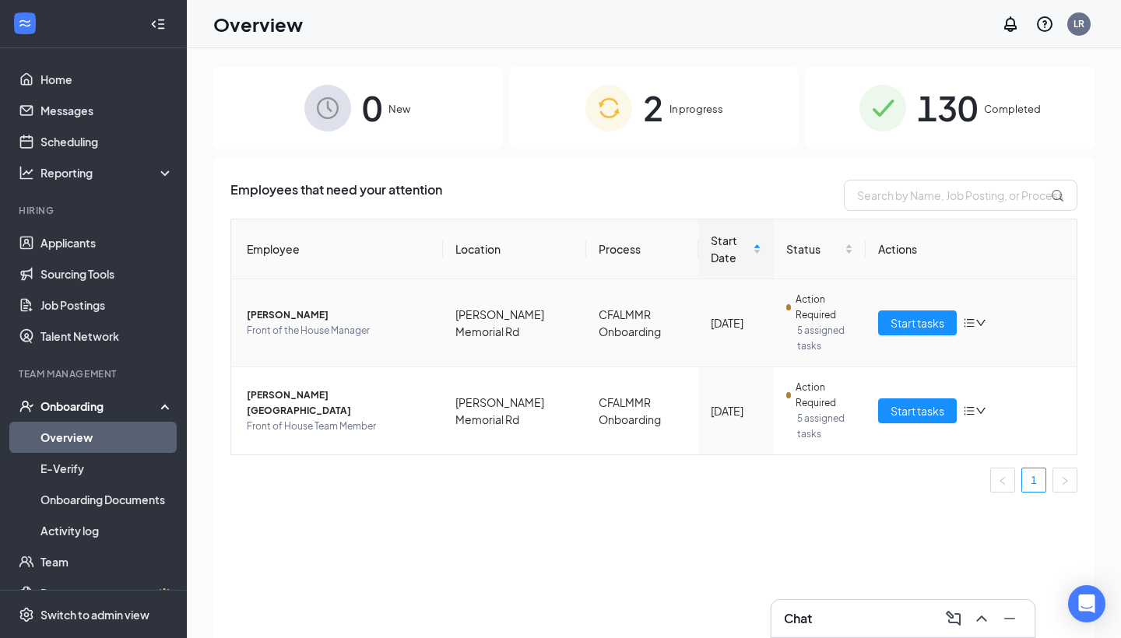
click at [301, 322] on span "[PERSON_NAME]" at bounding box center [339, 316] width 184 height 16
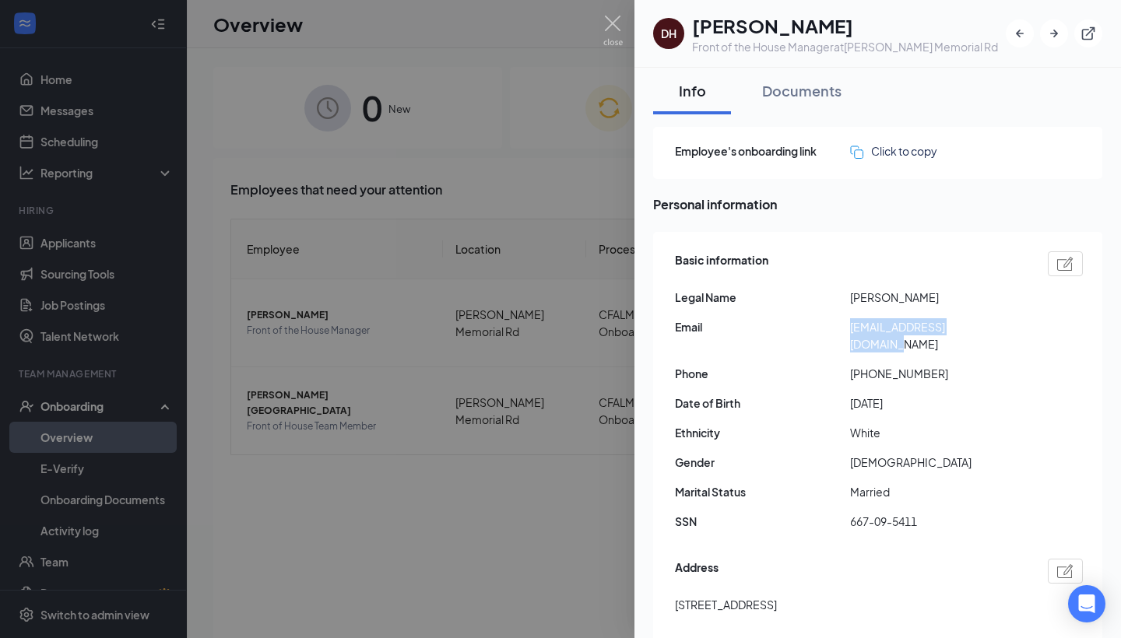
drag, startPoint x: 990, startPoint y: 329, endPoint x: 851, endPoint y: 332, distance: 138.6
click at [851, 332] on span "[EMAIL_ADDRESS][DOMAIN_NAME]" at bounding box center [937, 335] width 175 height 34
copy span "[EMAIL_ADDRESS][DOMAIN_NAME]"
click at [603, 26] on img at bounding box center [612, 31] width 19 height 30
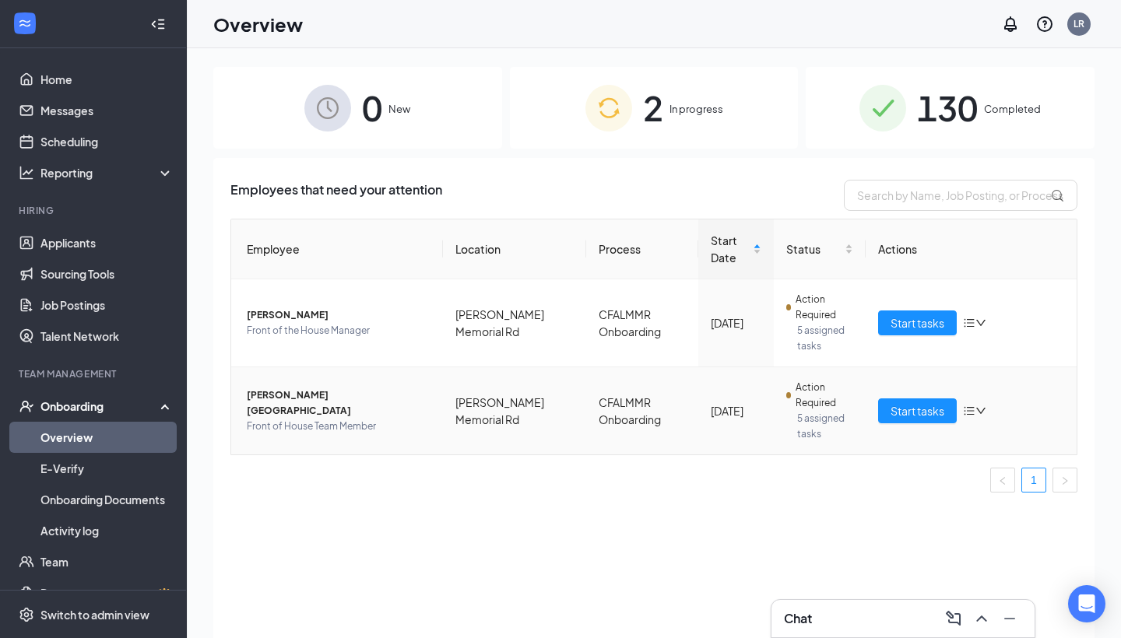
click at [286, 407] on span "[PERSON_NAME][GEOGRAPHIC_DATA]" at bounding box center [339, 403] width 184 height 31
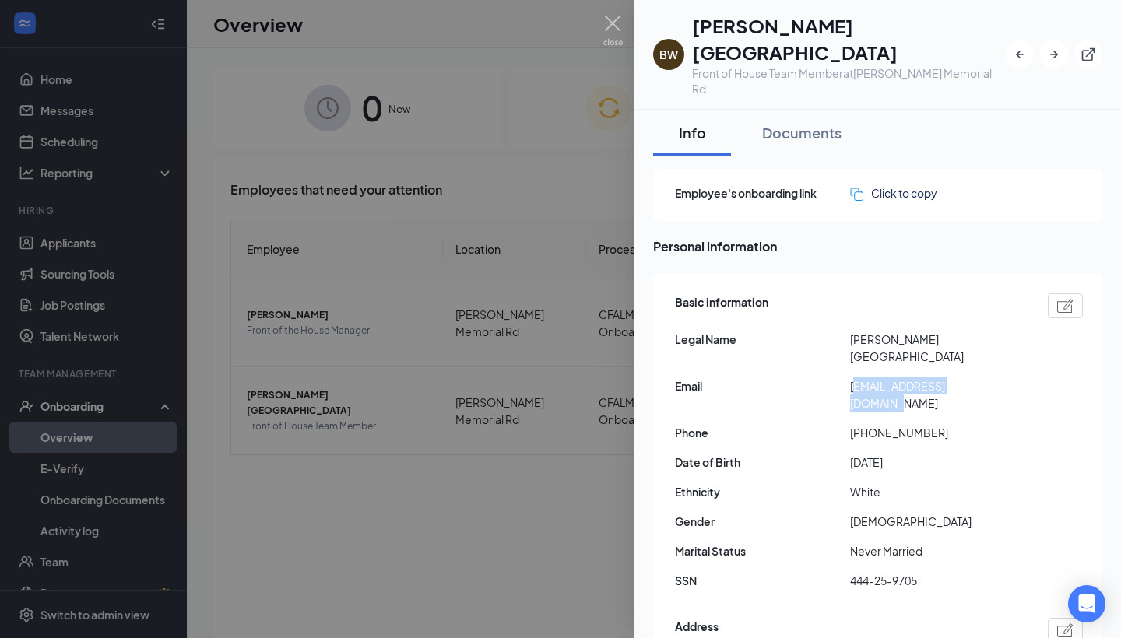
drag, startPoint x: 1000, startPoint y: 329, endPoint x: 853, endPoint y: 330, distance: 147.2
click at [853, 378] on span "[EMAIL_ADDRESS][DOMAIN_NAME]" at bounding box center [937, 395] width 175 height 34
click at [966, 339] on div "Basic information Legal Name [PERSON_NAME] Email [EMAIL_ADDRESS][DOMAIN_NAME] P…" at bounding box center [879, 446] width 408 height 312
drag, startPoint x: 996, startPoint y: 329, endPoint x: 850, endPoint y: 329, distance: 145.6
click at [850, 378] on span "[EMAIL_ADDRESS][DOMAIN_NAME]" at bounding box center [937, 395] width 175 height 34
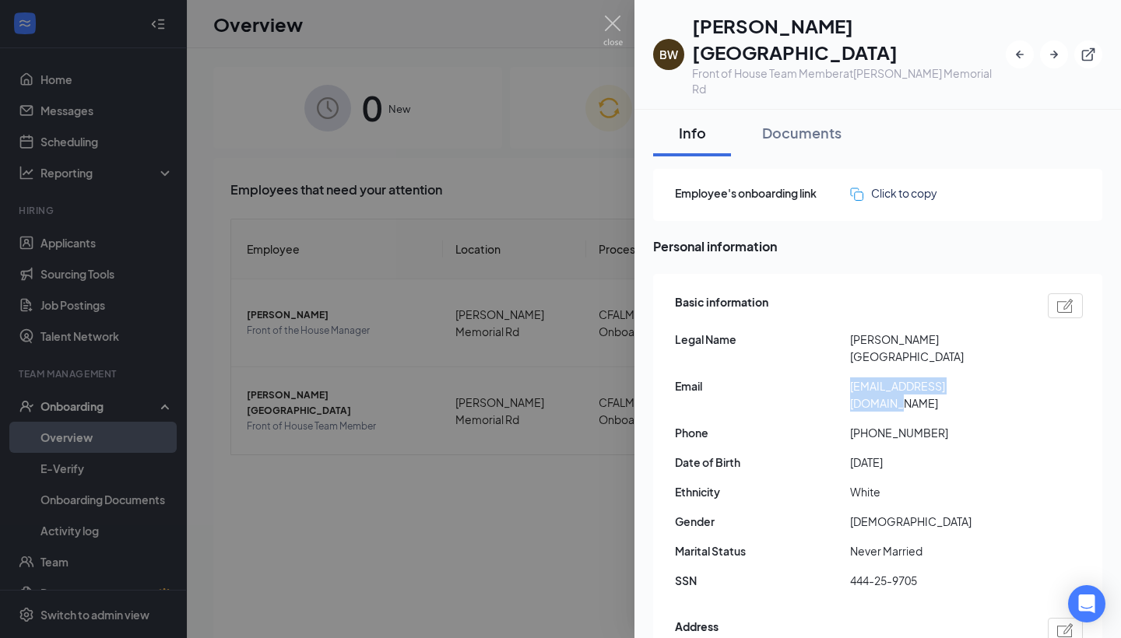
copy span "[EMAIL_ADDRESS][DOMAIN_NAME]"
